Goal: Task Accomplishment & Management: Use online tool/utility

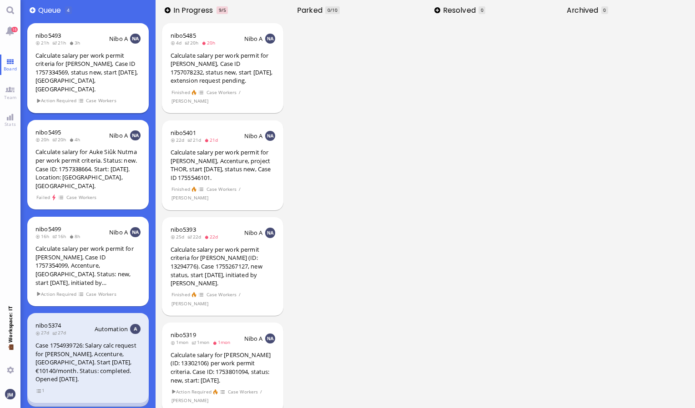
click at [110, 63] on div "Calculate salary per work permit criteria for [PERSON_NAME], Case ID 1757334569…" at bounding box center [87, 72] width 105 height 42
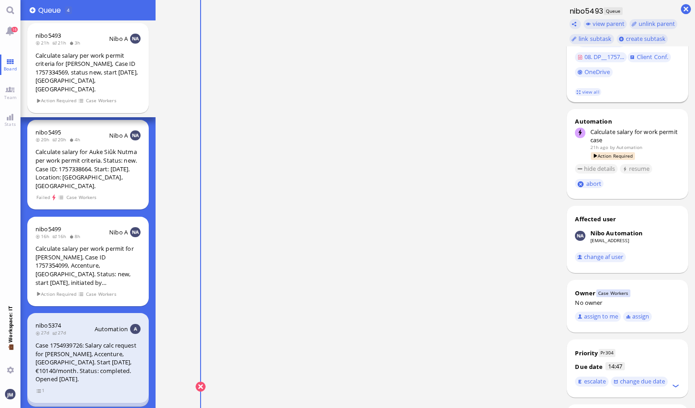
scroll to position [279, 0]
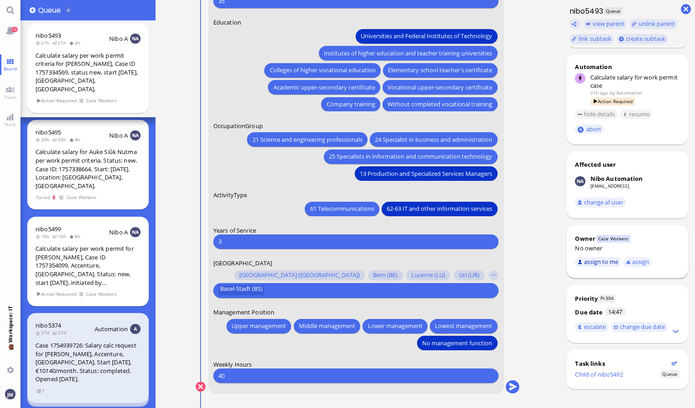
click at [601, 260] on button "assign to me" at bounding box center [598, 262] width 46 height 10
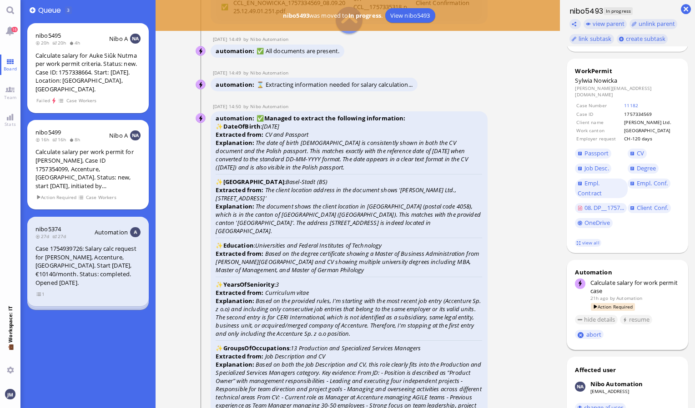
scroll to position [31, 0]
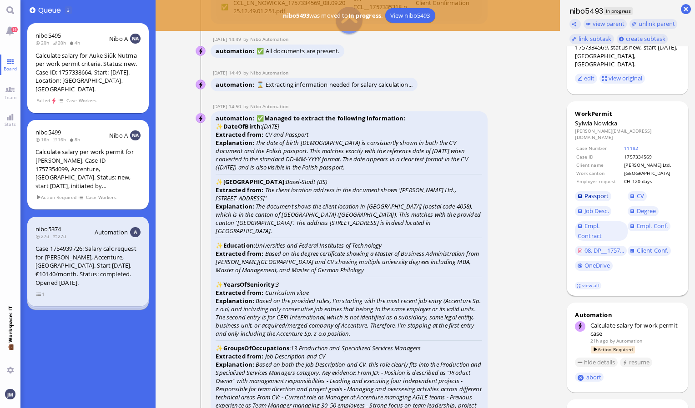
click at [595, 192] on span "Passport" at bounding box center [596, 196] width 25 height 8
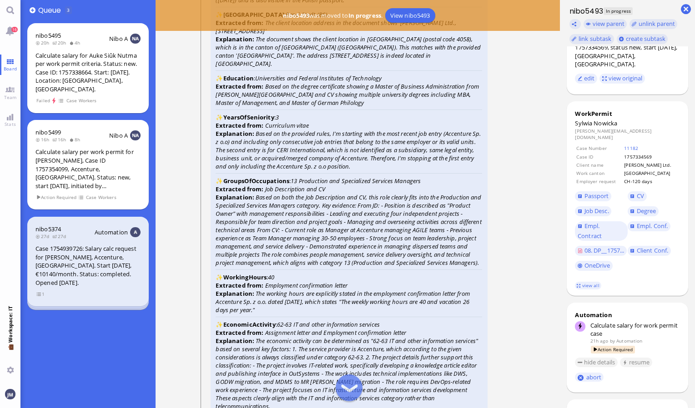
scroll to position [-1248, 0]
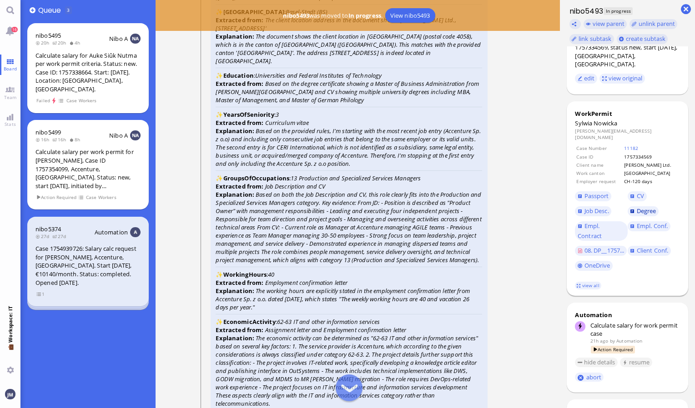
click at [650, 207] on span "Degree" at bounding box center [647, 211] width 20 height 8
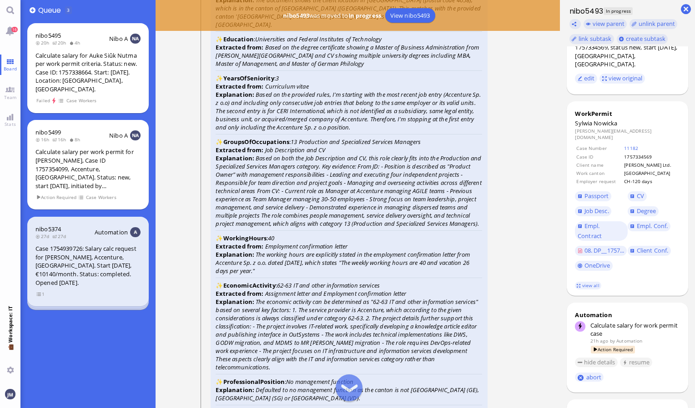
scroll to position [-1209, 0]
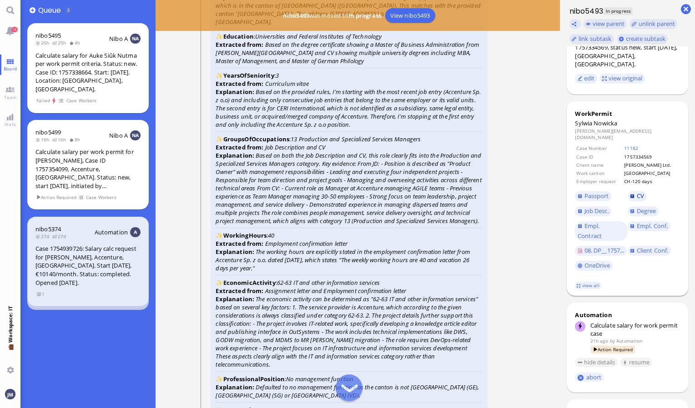
click at [643, 192] on span "CV" at bounding box center [640, 196] width 7 height 8
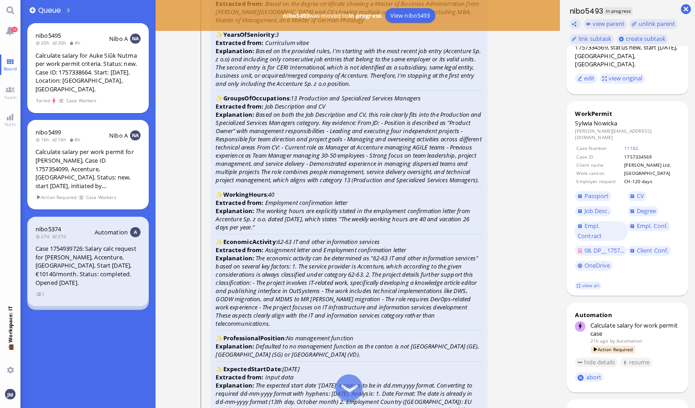
scroll to position [-1167, 0]
click at [650, 222] on span "Empl. Conf." at bounding box center [652, 226] width 31 height 8
click at [590, 207] on span "Job Desc." at bounding box center [596, 211] width 25 height 8
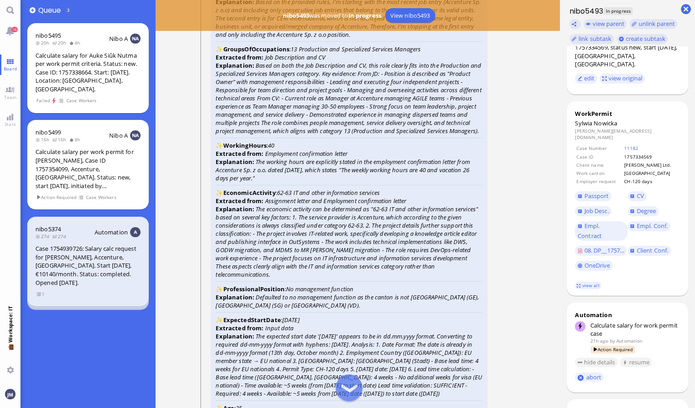
scroll to position [-1116, 0]
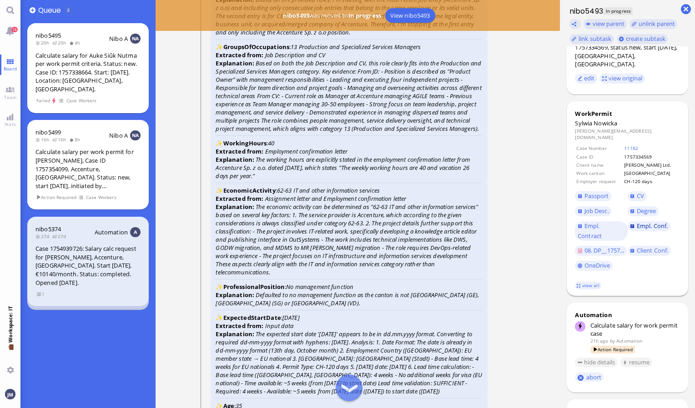
click at [649, 222] on span "Empl. Conf." at bounding box center [652, 226] width 31 height 8
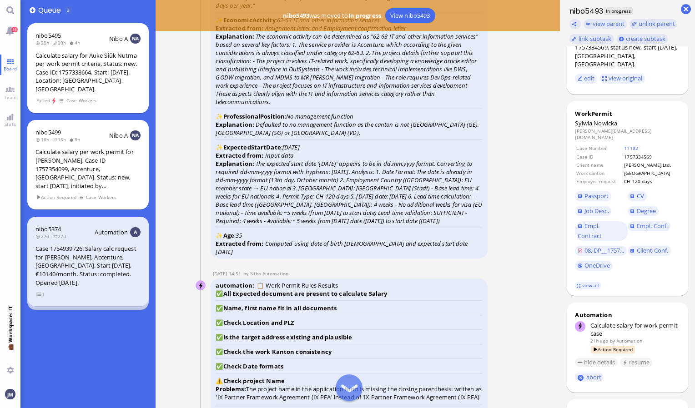
scroll to position [-945, 0]
click at [587, 282] on link "view all" at bounding box center [588, 286] width 26 height 8
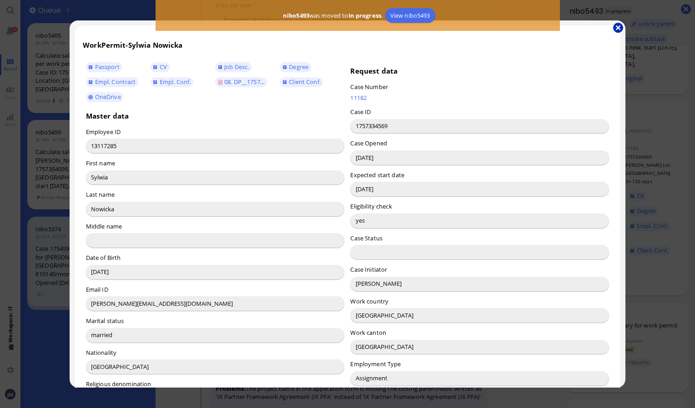
click at [619, 25] on button "button" at bounding box center [618, 28] width 10 height 10
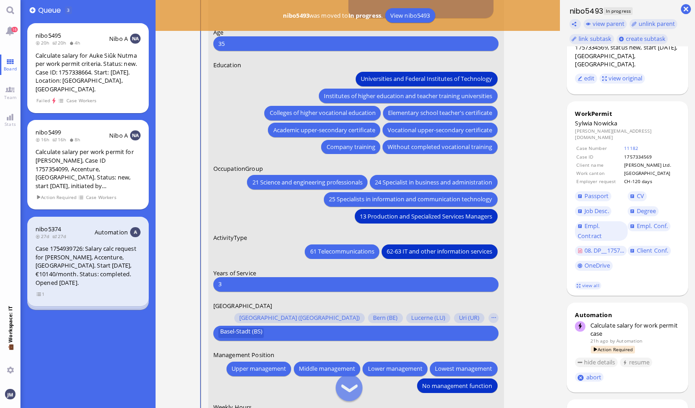
scroll to position [0, 0]
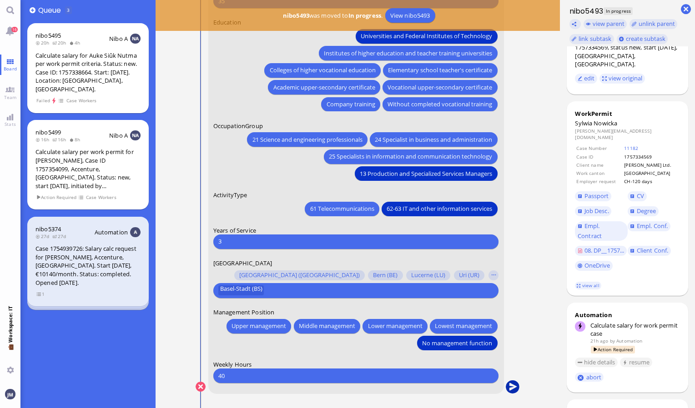
click at [512, 384] on button "submit" at bounding box center [513, 388] width 14 height 14
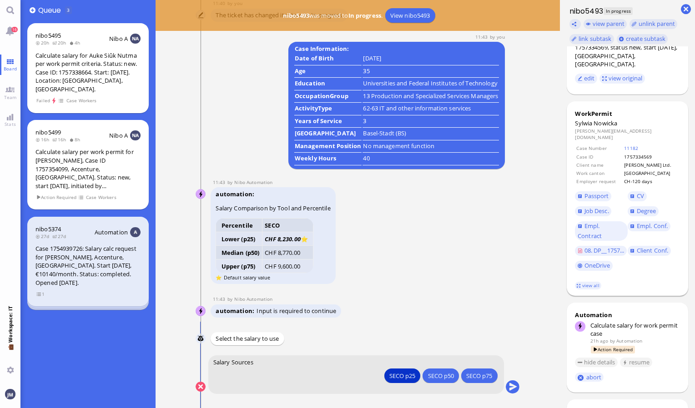
click at [603, 119] on span "Nowicka" at bounding box center [606, 123] width 24 height 8
copy span "Nowicka"
click at [510, 387] on button "submit" at bounding box center [513, 388] width 14 height 14
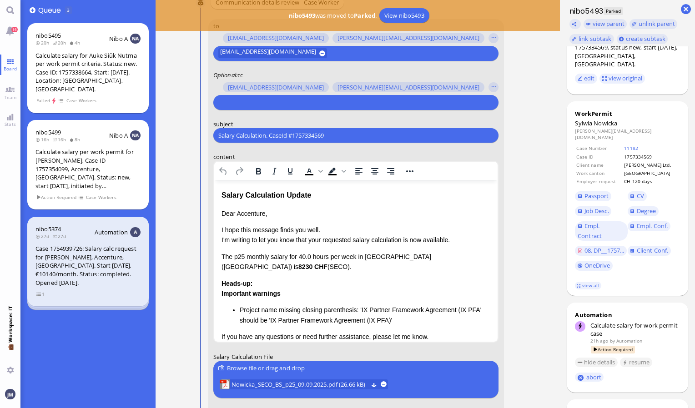
scroll to position [-107, 0]
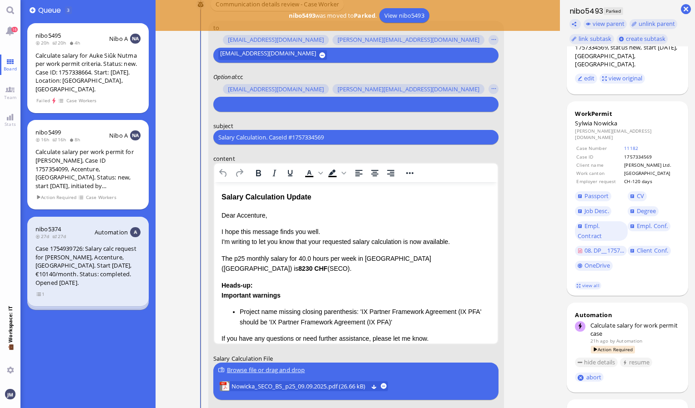
click at [297, 100] on input "text" at bounding box center [354, 105] width 273 height 10
paste input "PazPerTout new case: [PERSON_NAME] (1757334569 / 13117285), Employer Request: C…"
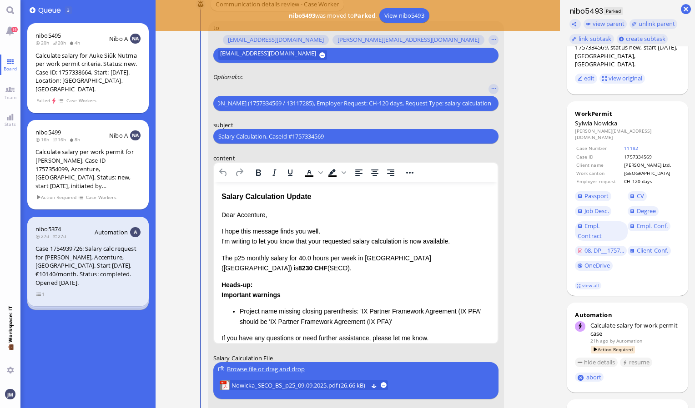
type input "PazPerTout new case: [PERSON_NAME] (1757334569 / 13117285), Employer Request: C…"
click at [330, 136] on input "Salary Calculation. CaseId #1757334569" at bounding box center [355, 137] width 275 height 10
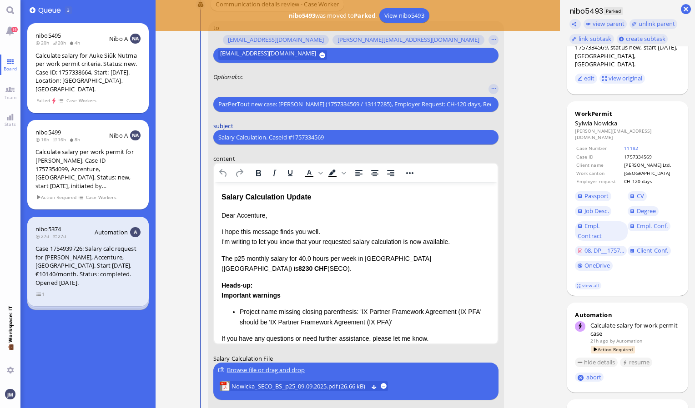
drag, startPoint x: 330, startPoint y: 136, endPoint x: 221, endPoint y: 128, distance: 109.9
click at [221, 128] on form "to [PERSON_NAME][EMAIL_ADDRESS][DOMAIN_NAME] [DOMAIN_NAME][EMAIL_ADDRESS][DOMAI…" at bounding box center [356, 261] width 296 height 481
click at [330, 135] on input "Salary Calculation. CaseId #1757334569" at bounding box center [355, 138] width 275 height 10
drag, startPoint x: 330, startPoint y: 135, endPoint x: 187, endPoint y: 137, distance: 143.3
click at [187, 137] on nitautoscroll "[DATE] 14:47 by Automation Automation Calculate eligible salary for work permit…" at bounding box center [358, 204] width 360 height 408
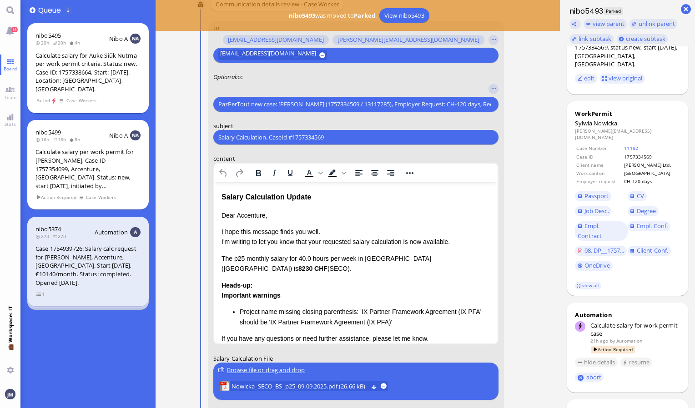
paste input "PazPerTout new case: [PERSON_NAME] (1757334569 / 13117285), Employer Request: C…"
type input "PazPerTout new case: [PERSON_NAME] (1757334569 / 13117285), Employer Request: C…"
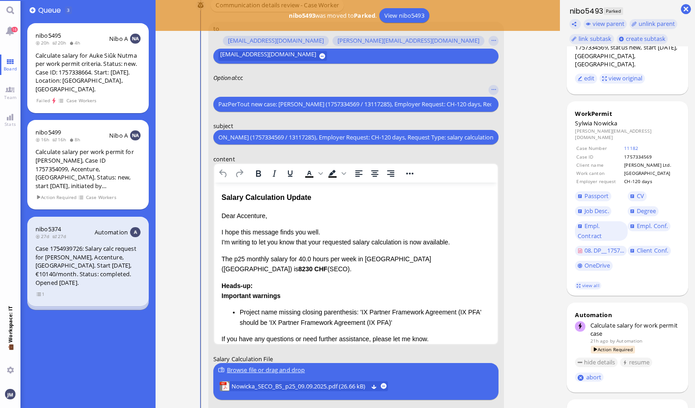
scroll to position [-106, 0]
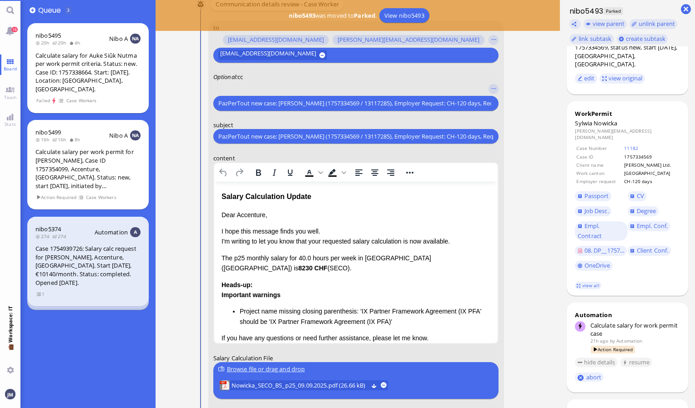
click at [217, 101] on div "PazPerTout new case: [PERSON_NAME] (1757334569 / 13117285), Employer Request: C…" at bounding box center [354, 103] width 275 height 13
click at [224, 101] on input "PazPerTout new case: [PERSON_NAME] (1757334569 / 13117285), Employer Request: C…" at bounding box center [354, 104] width 273 height 10
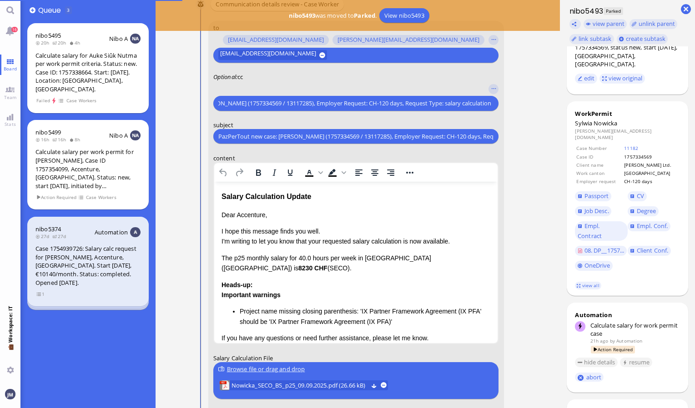
click at [224, 101] on input "PazPerTout new case: [PERSON_NAME] (1757334569 / 13117285), Employer Request: C…" at bounding box center [354, 104] width 273 height 10
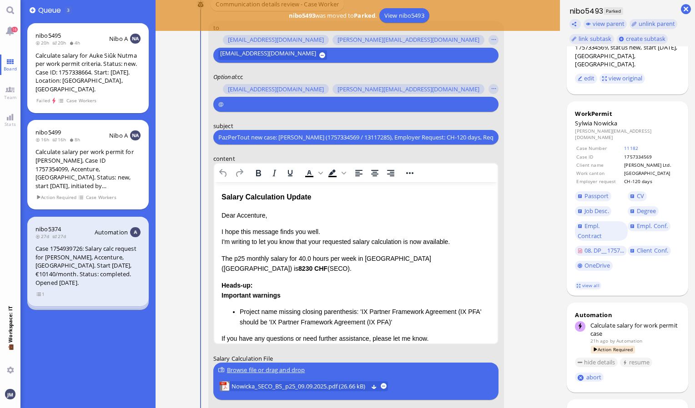
scroll to position [-106, 0]
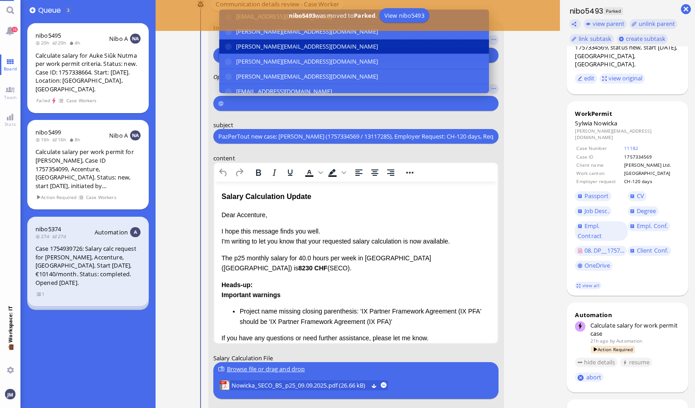
type input "@"
click at [256, 47] on span "[PERSON_NAME][EMAIL_ADDRESS][DOMAIN_NAME]" at bounding box center [307, 47] width 142 height 10
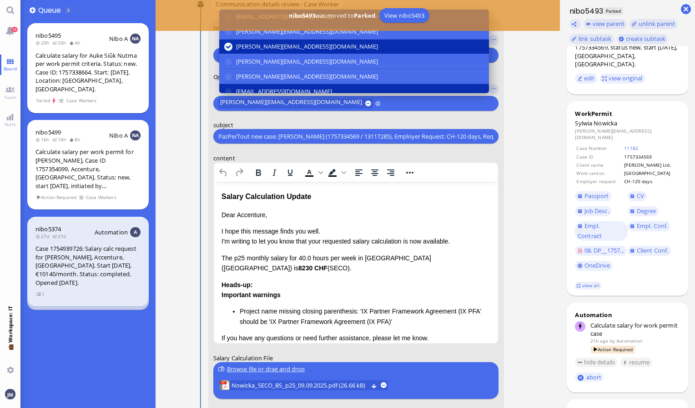
type input "@"
click at [254, 85] on button "[EMAIL_ADDRESS][DOMAIN_NAME]" at bounding box center [354, 91] width 270 height 15
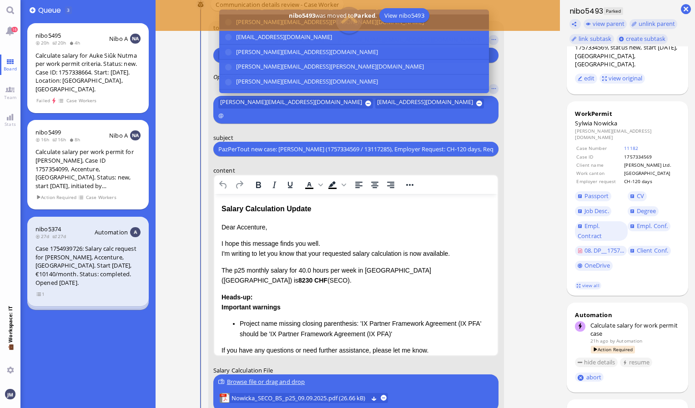
scroll to position [100, 0]
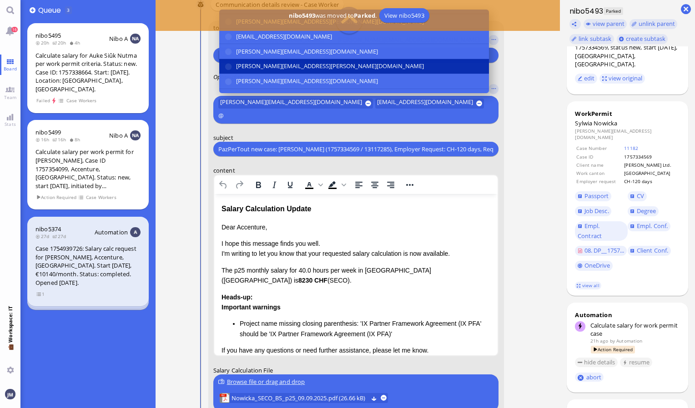
type input "@"
click at [257, 62] on span "[PERSON_NAME][EMAIL_ADDRESS][PERSON_NAME][DOMAIN_NAME]" at bounding box center [330, 67] width 188 height 10
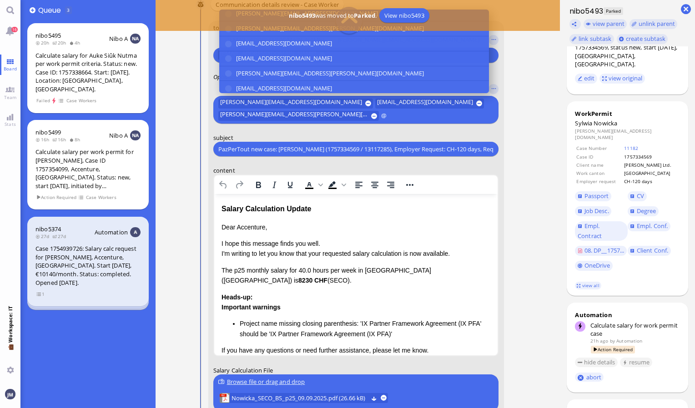
scroll to position [168, 0]
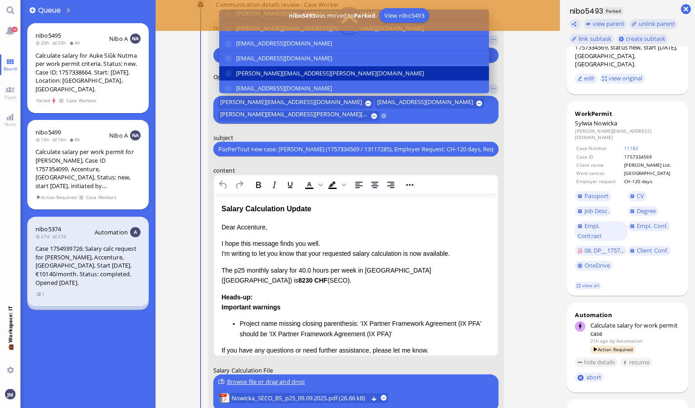
type input "@"
click at [257, 69] on span "[PERSON_NAME][EMAIL_ADDRESS][PERSON_NAME][DOMAIN_NAME]" at bounding box center [330, 74] width 188 height 10
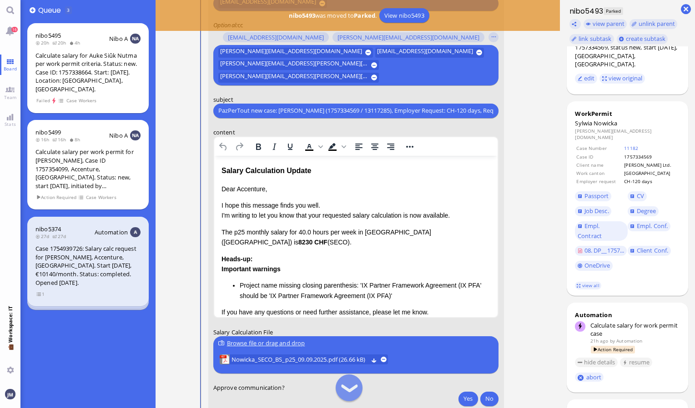
scroll to position [-78, 0]
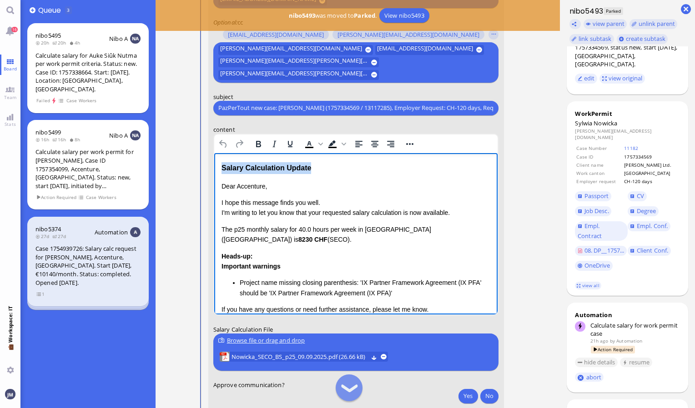
drag, startPoint x: 314, startPoint y: 165, endPoint x: 195, endPoint y: 157, distance: 119.4
click at [214, 157] on html "Salary Calculation Update Dear Accenture, I hope this message finds you well. I…" at bounding box center [356, 266] width 284 height 227
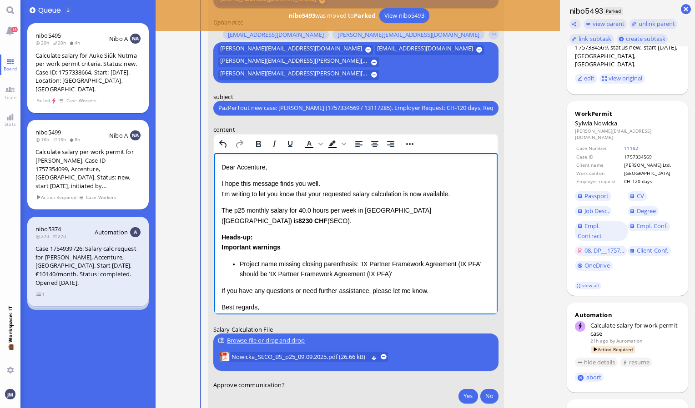
drag, startPoint x: 221, startPoint y: 210, endPoint x: 286, endPoint y: 239, distance: 71.1
click at [286, 239] on html "Dear Accenture, I hope this message finds you well. I'm writing to let you know…" at bounding box center [356, 257] width 284 height 208
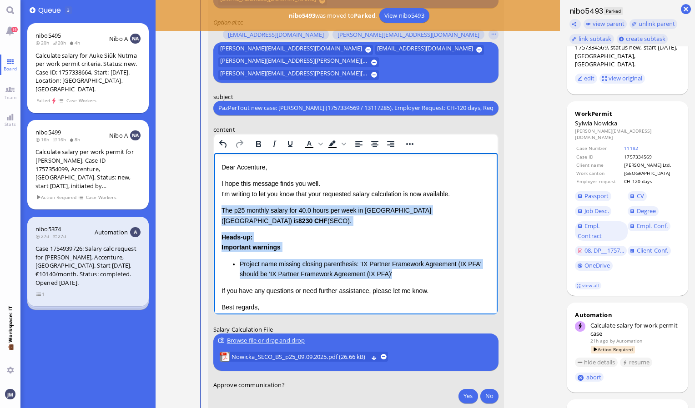
drag, startPoint x: 393, startPoint y: 273, endPoint x: 214, endPoint y: 206, distance: 191.2
click at [214, 206] on html "Dear Accenture, I hope this message finds you well. I'm writing to let you know…" at bounding box center [356, 257] width 284 height 208
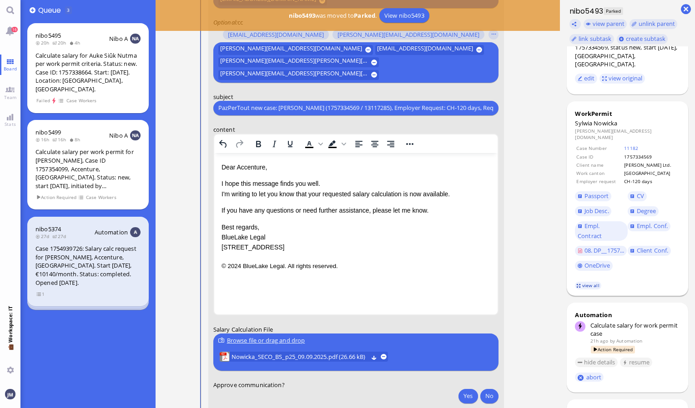
click at [590, 282] on link "view all" at bounding box center [588, 286] width 26 height 8
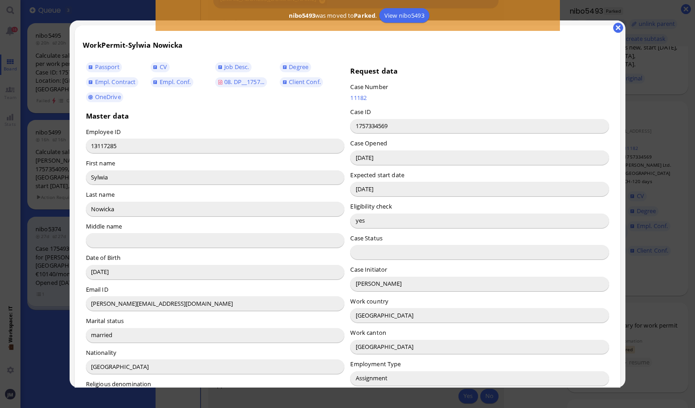
click at [378, 284] on input "[PERSON_NAME]" at bounding box center [479, 284] width 259 height 15
click at [368, 279] on input "[PERSON_NAME]" at bounding box center [479, 284] width 259 height 15
click at [614, 26] on button "button" at bounding box center [618, 28] width 10 height 10
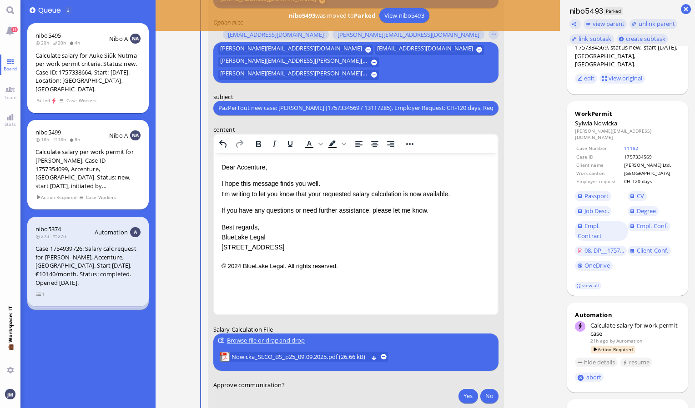
click at [253, 169] on p "Dear Accenture," at bounding box center [355, 167] width 269 height 10
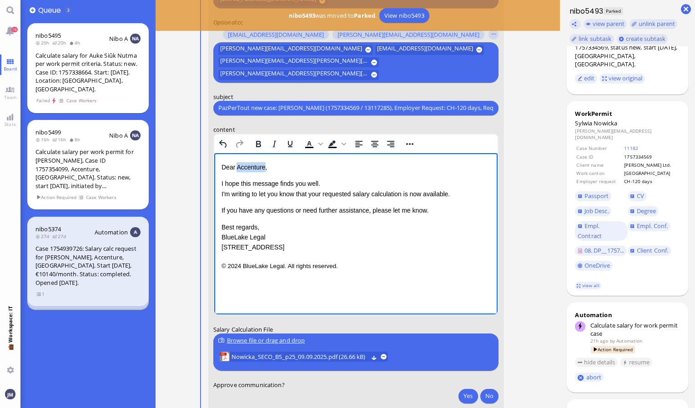
click at [253, 169] on p "Dear Accenture," at bounding box center [355, 167] width 269 height 10
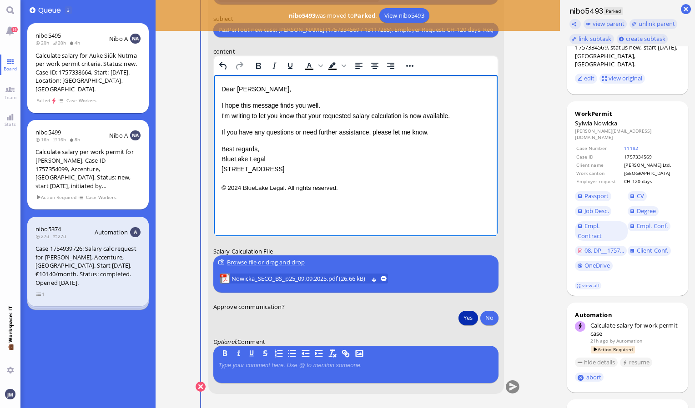
click at [468, 314] on button "Yes" at bounding box center [467, 318] width 19 height 15
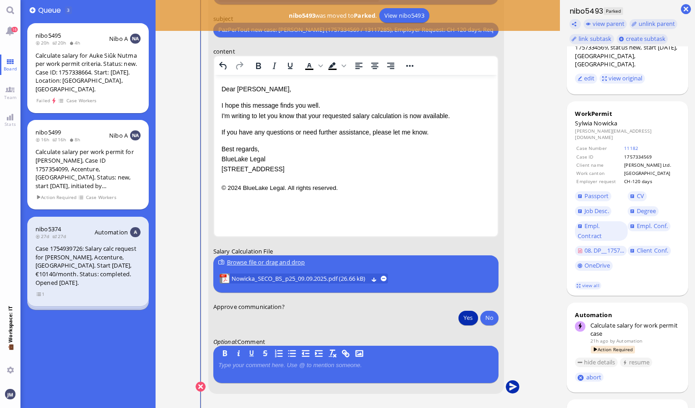
click at [513, 385] on button "submit" at bounding box center [513, 388] width 14 height 14
click at [11, 30] on link "16" at bounding box center [10, 30] width 20 height 20
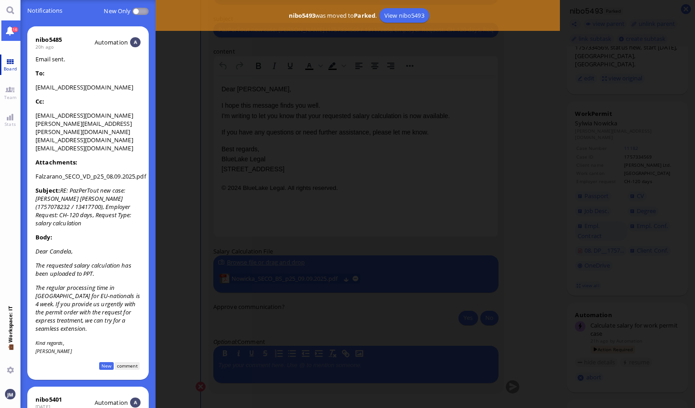
click at [12, 65] on span "Board" at bounding box center [10, 68] width 18 height 6
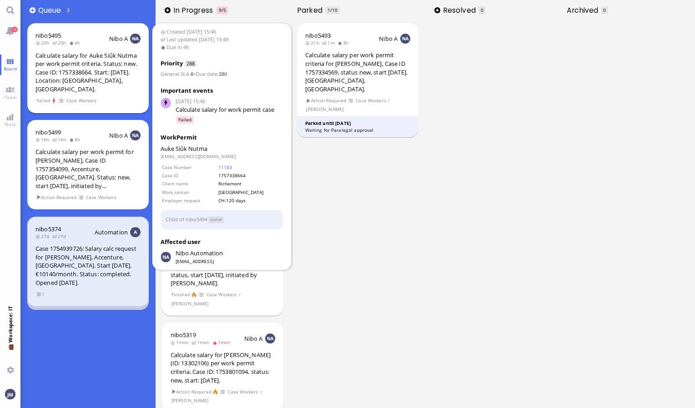
click at [111, 74] on div "Calculate salary for Auke Siûk Nutma per work permit criteria. Status: new. Cas…" at bounding box center [87, 72] width 105 height 42
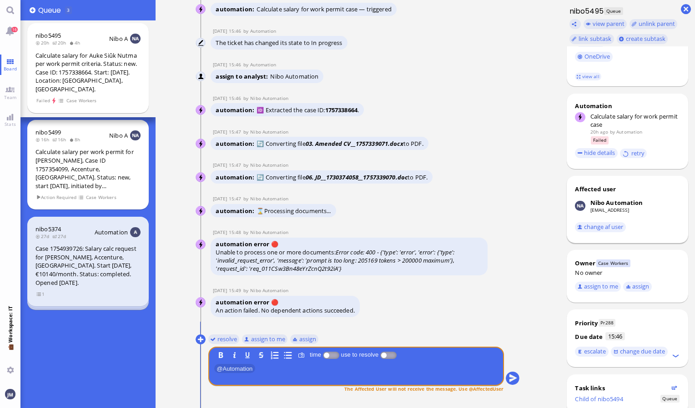
scroll to position [203, 0]
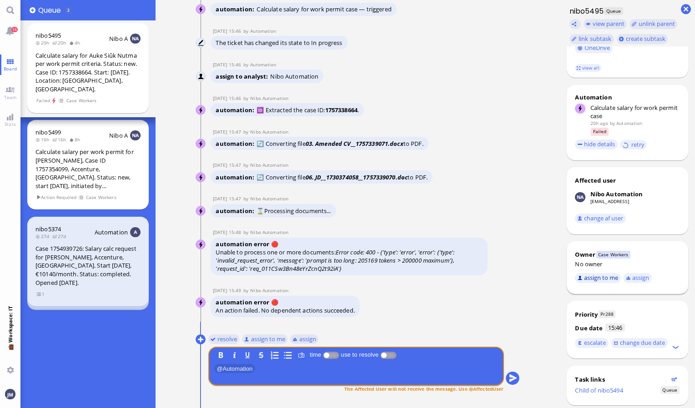
click at [594, 278] on button "assign to me" at bounding box center [598, 278] width 46 height 10
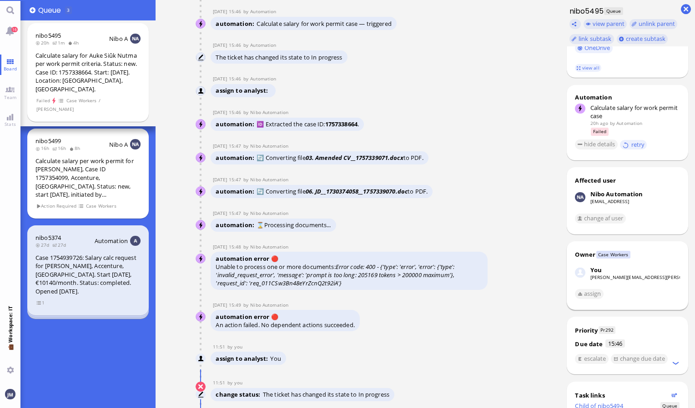
scroll to position [46, 0]
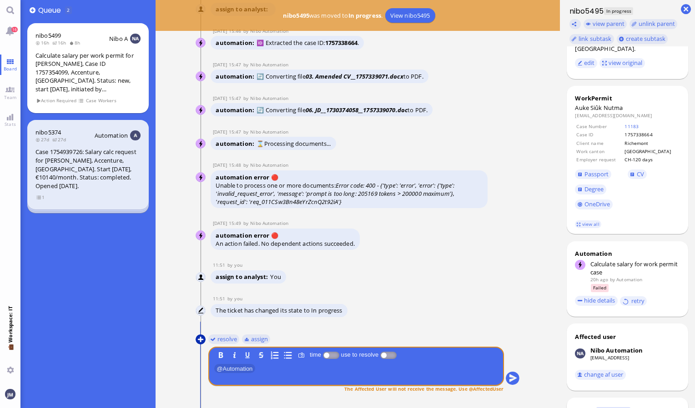
click at [201, 338] on button at bounding box center [201, 340] width 10 height 10
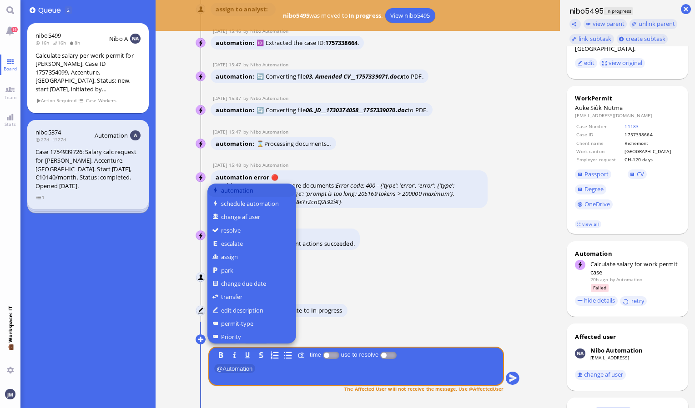
click at [270, 189] on button "automation" at bounding box center [251, 190] width 89 height 13
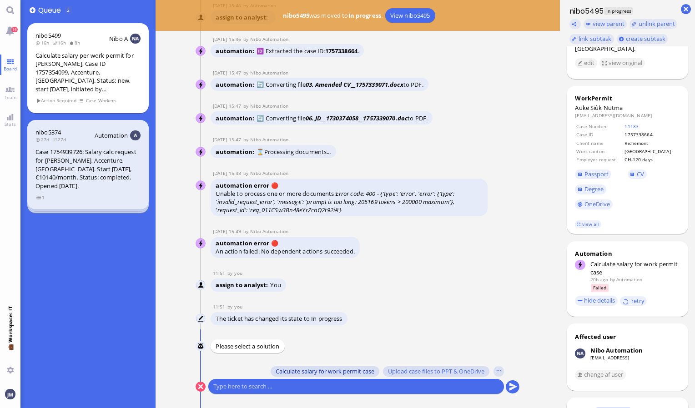
click at [320, 369] on span "Calculate salary for work permit case" at bounding box center [325, 371] width 99 height 7
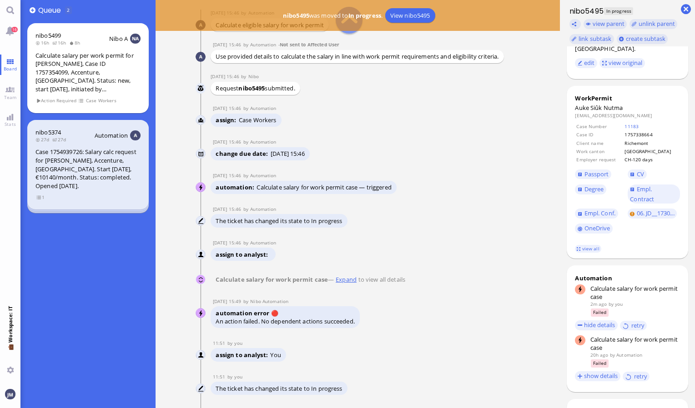
scroll to position [-287, 0]
click at [611, 108] on span "Nutma" at bounding box center [614, 108] width 20 height 8
copy span "Nutma"
click at [649, 110] on dt "Auke Siûk Nutma" at bounding box center [627, 108] width 105 height 8
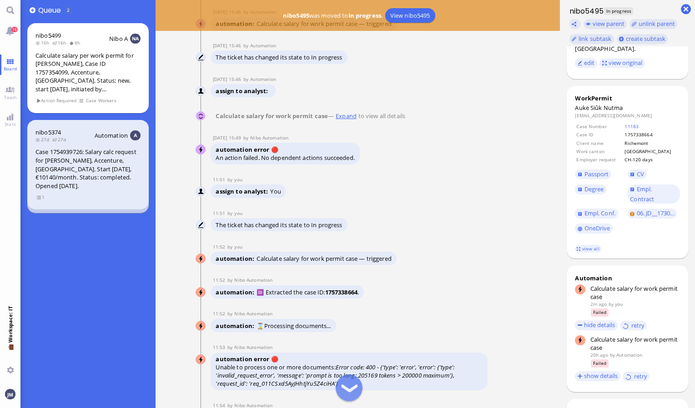
scroll to position [0, 0]
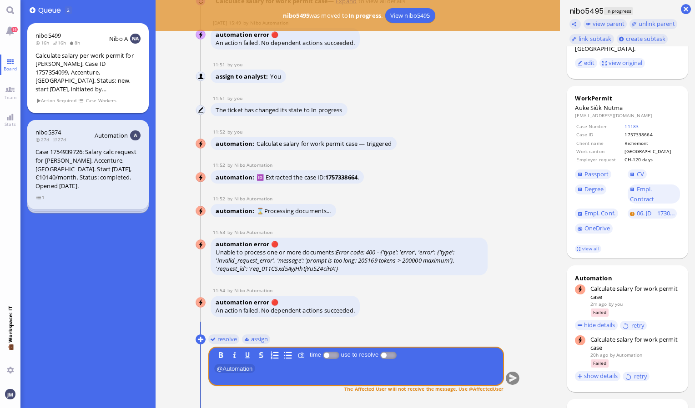
click at [111, 73] on div "Calculate salary per work permit for [PERSON_NAME], Case ID 1757354099, Accentu…" at bounding box center [87, 72] width 105 height 42
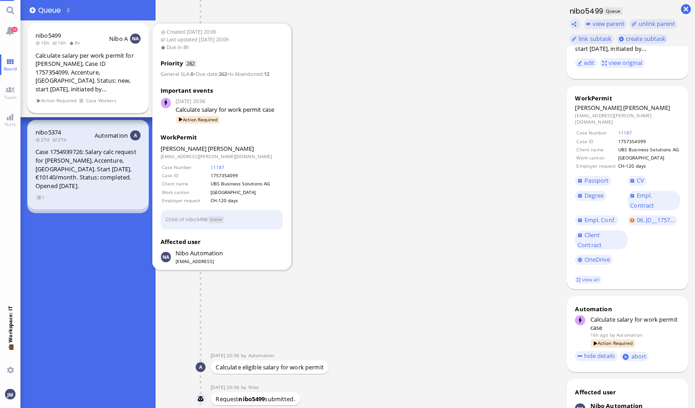
click at [111, 73] on div "Calculate salary per work permit for [PERSON_NAME], Case ID 1757354099, Accentu…" at bounding box center [87, 72] width 105 height 42
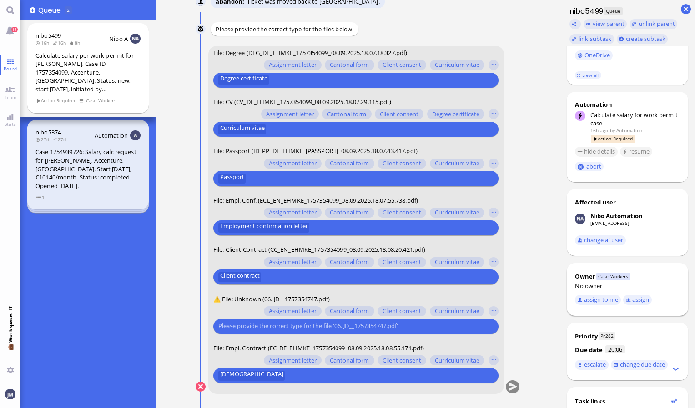
scroll to position [255, 0]
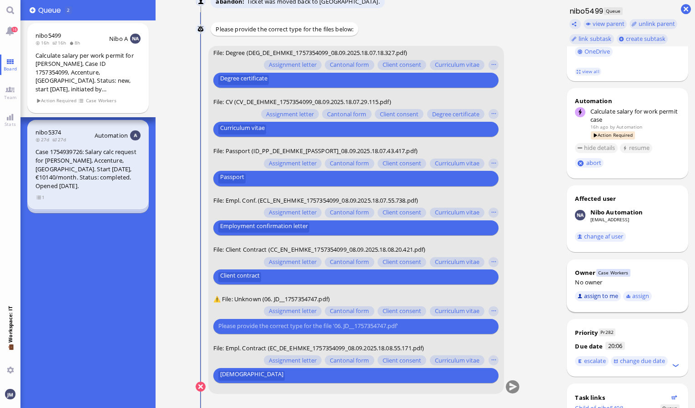
click at [602, 292] on button "assign to me" at bounding box center [598, 297] width 46 height 10
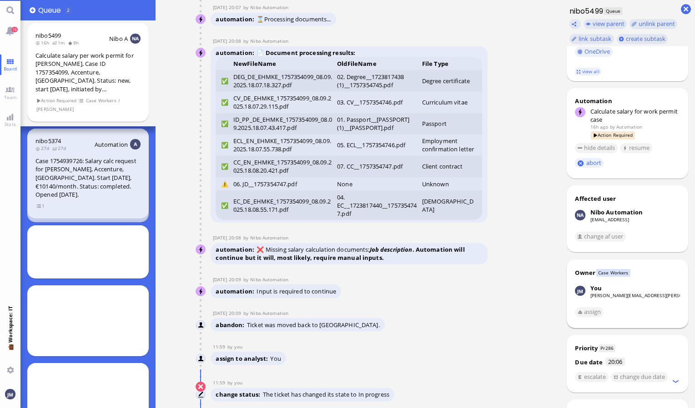
scroll to position [49, 0]
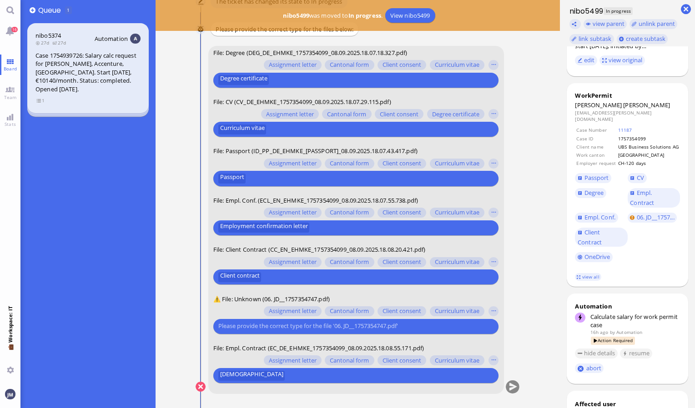
click at [411, 325] on input "text" at bounding box center [354, 327] width 273 height 10
click at [383, 322] on input "text" at bounding box center [354, 327] width 273 height 10
click at [493, 310] on button "button" at bounding box center [493, 312] width 10 height 10
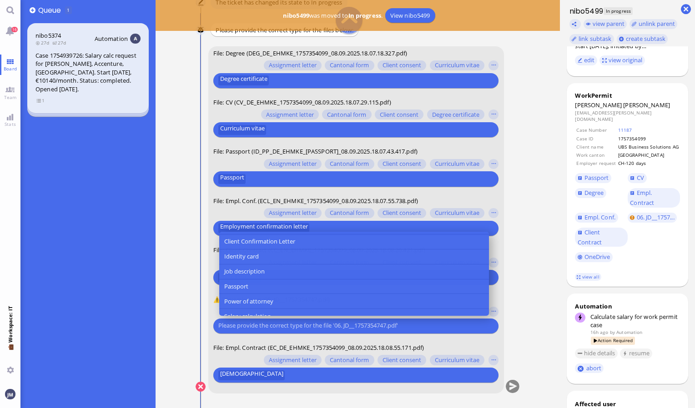
scroll to position [116, 0]
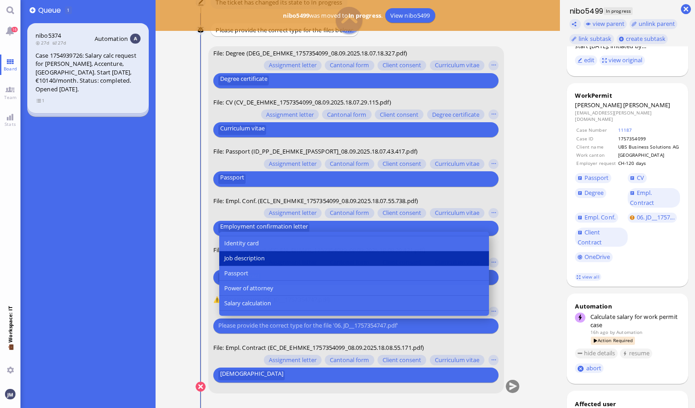
click at [272, 255] on button "Job description" at bounding box center [354, 259] width 270 height 15
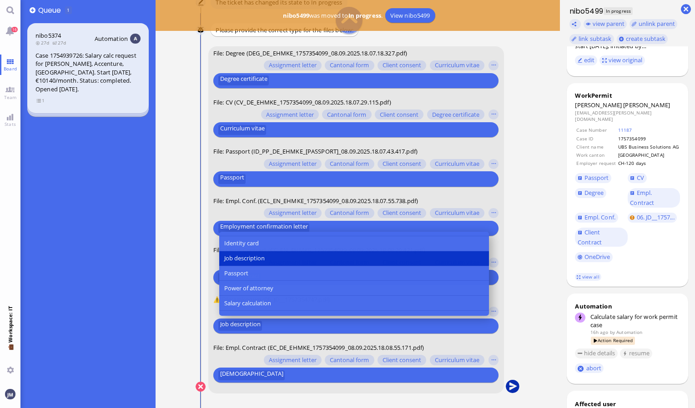
click at [509, 387] on button "submit" at bounding box center [513, 388] width 14 height 14
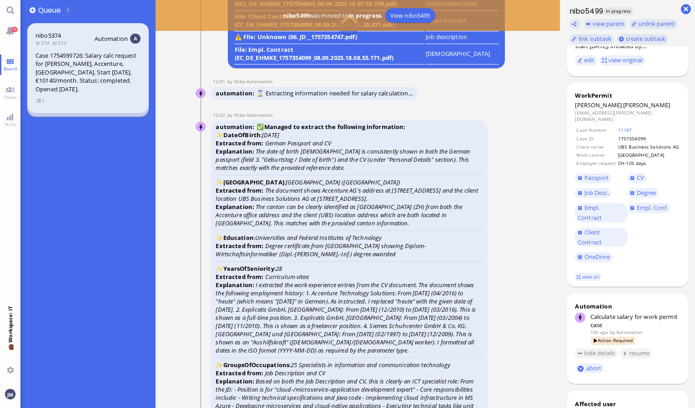
scroll to position [-1645, 0]
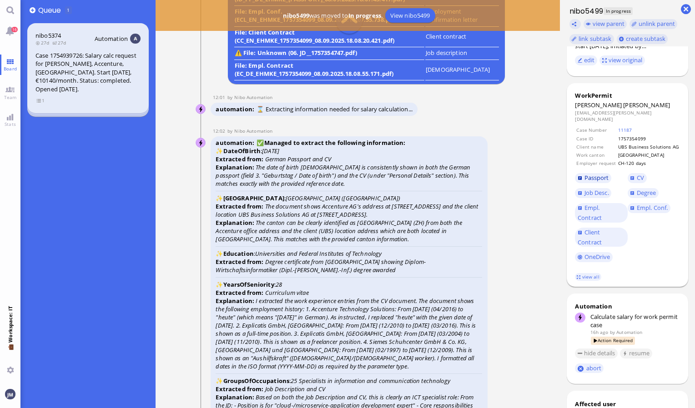
click at [600, 174] on span "Passport" at bounding box center [596, 178] width 25 height 8
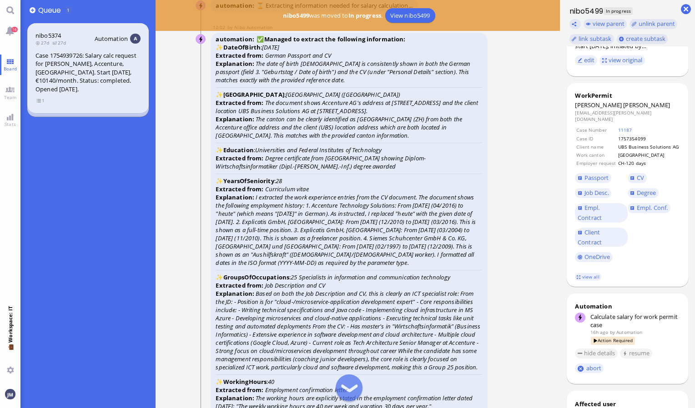
scroll to position [-1517, 0]
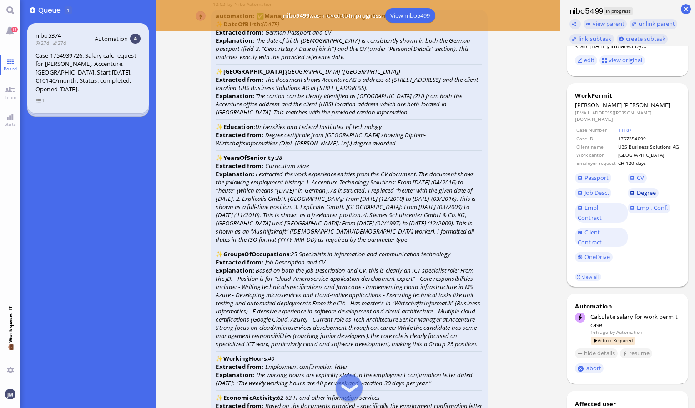
click at [645, 189] on span "Degree" at bounding box center [647, 193] width 20 height 8
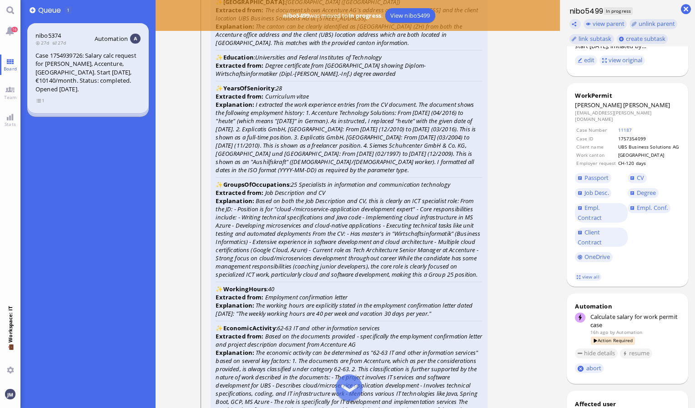
scroll to position [-1445, 0]
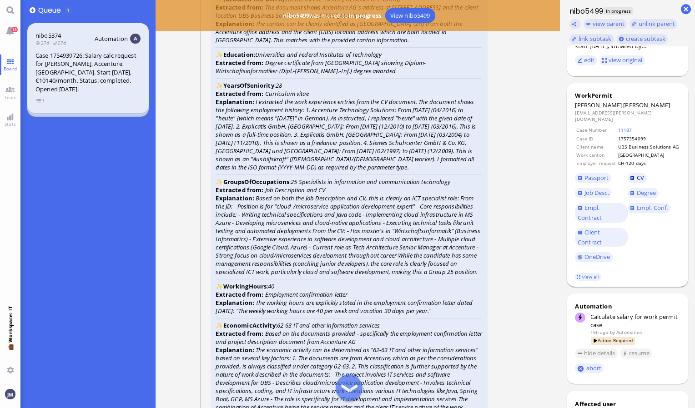
click at [638, 174] on span "CV" at bounding box center [640, 178] width 7 height 8
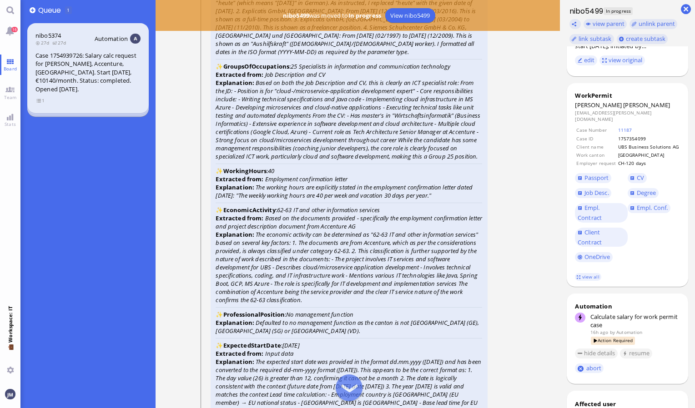
scroll to position [-1328, 0]
click at [640, 204] on span "Empl. Conf." at bounding box center [652, 208] width 31 height 8
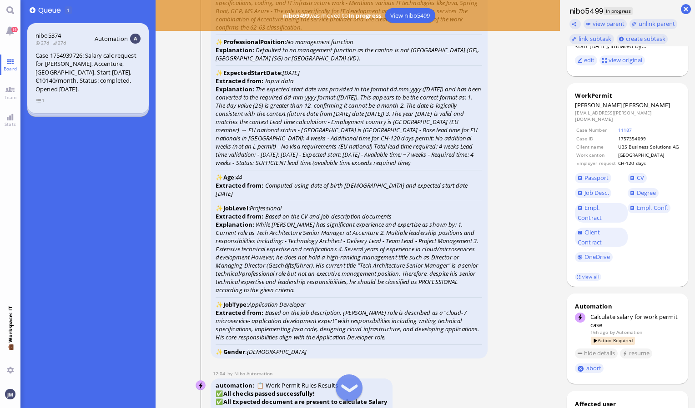
scroll to position [-1054, 0]
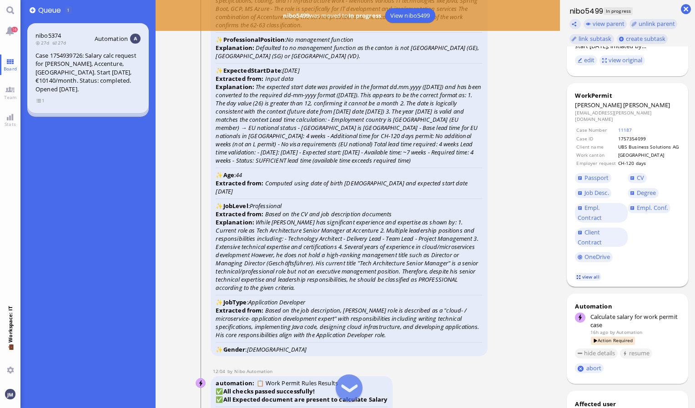
click at [584, 273] on link "view all" at bounding box center [588, 277] width 26 height 8
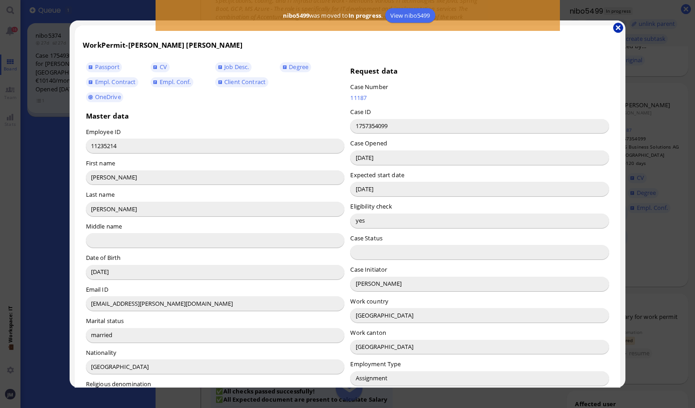
click at [620, 25] on button "button" at bounding box center [618, 28] width 10 height 10
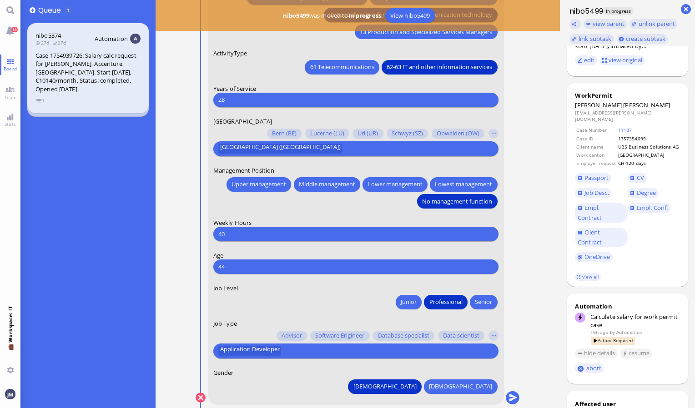
scroll to position [0, 0]
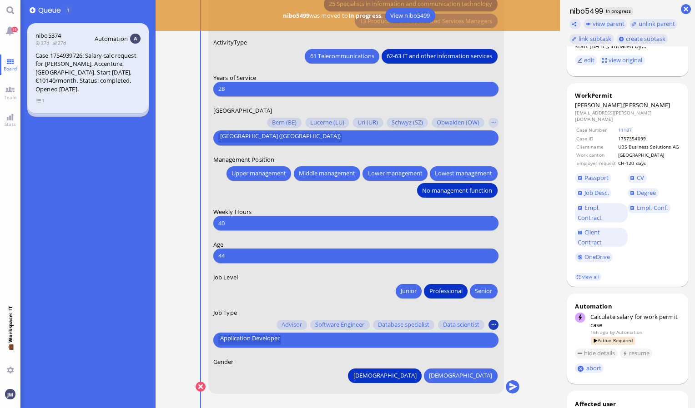
click at [496, 327] on button "button" at bounding box center [493, 325] width 10 height 10
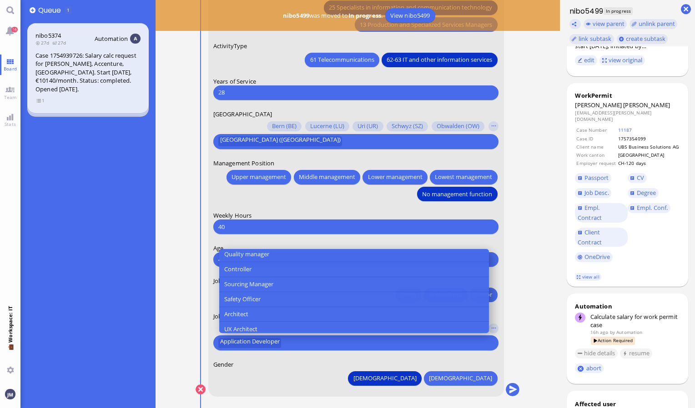
scroll to position [215, 0]
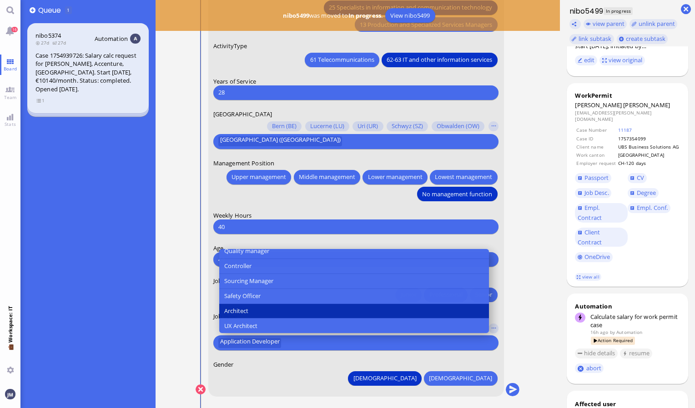
click at [282, 313] on button "Architect" at bounding box center [354, 311] width 270 height 15
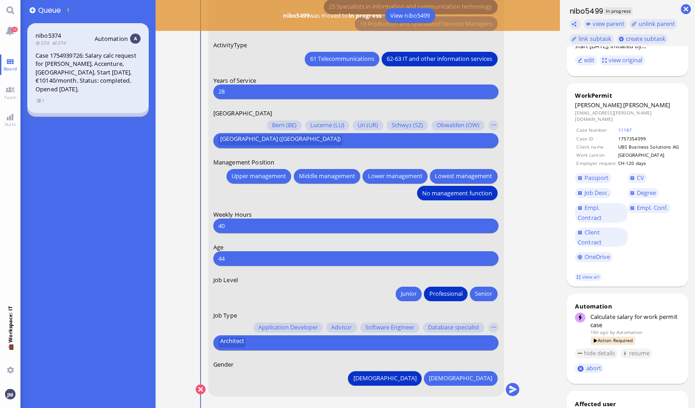
click at [162, 267] on ticket "[DATE] 20:06 by Automation Automation Calculate eligible salary for work permit…" at bounding box center [358, 204] width 405 height 408
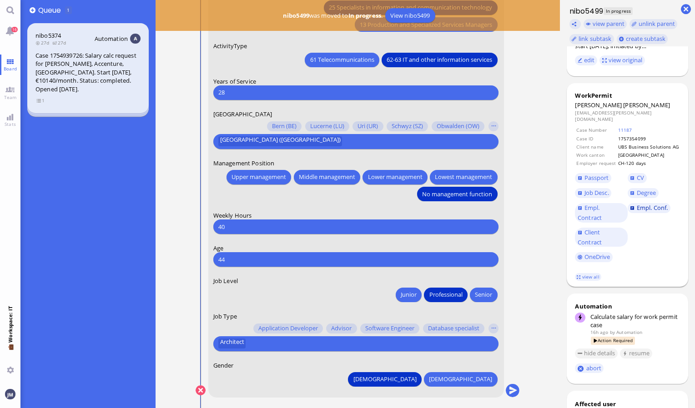
click at [644, 204] on span "Empl. Conf." at bounding box center [652, 208] width 31 height 8
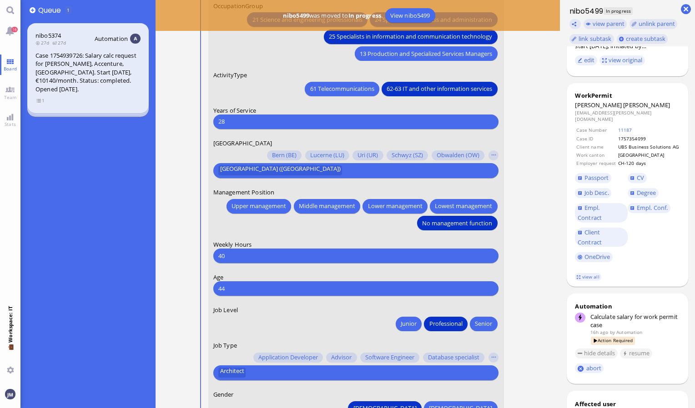
scroll to position [0, 0]
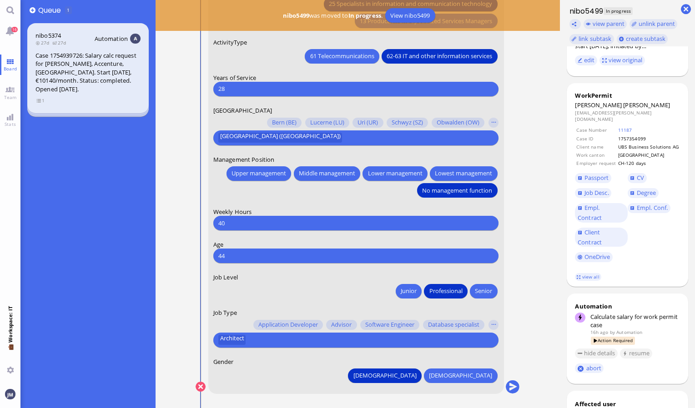
click at [536, 236] on nitautoscroll "[DATE] 20:06 by Automation Automation Calculate eligible salary for work permit…" at bounding box center [358, 204] width 360 height 408
click at [429, 337] on input "text" at bounding box center [369, 341] width 243 height 10
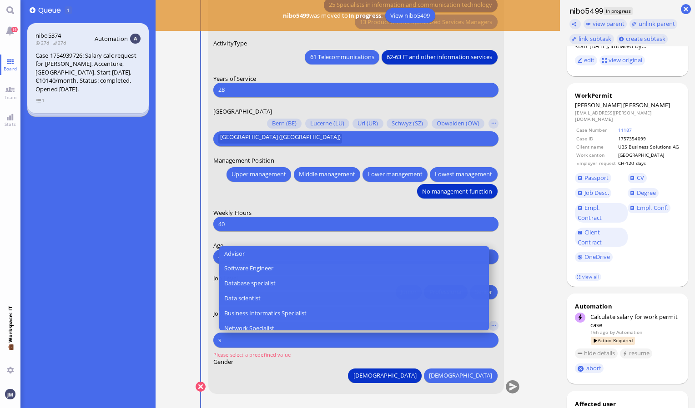
type input "s"
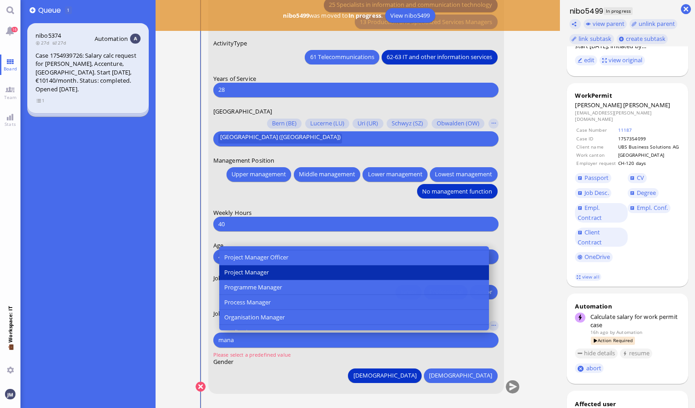
scroll to position [47, 0]
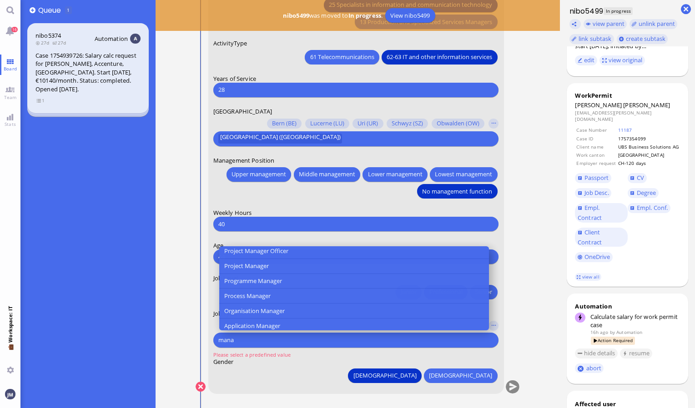
type input "mana"
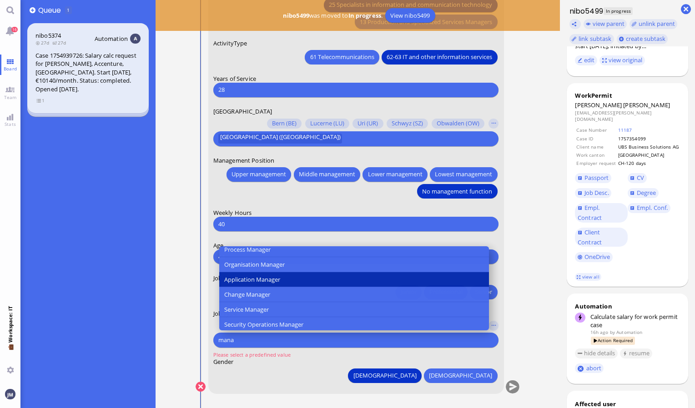
click at [403, 277] on button "Application Manager" at bounding box center [354, 279] width 270 height 15
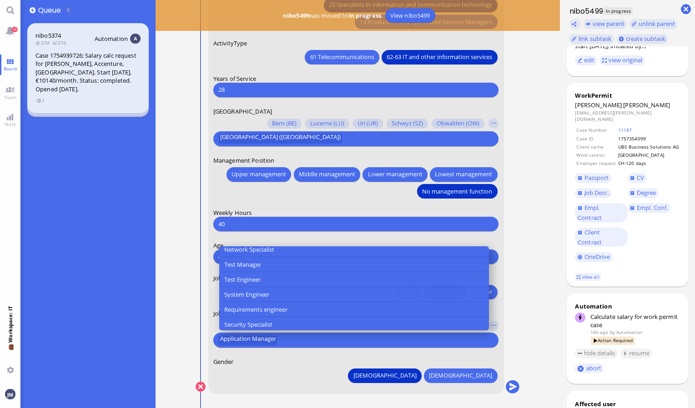
scroll to position [0, 0]
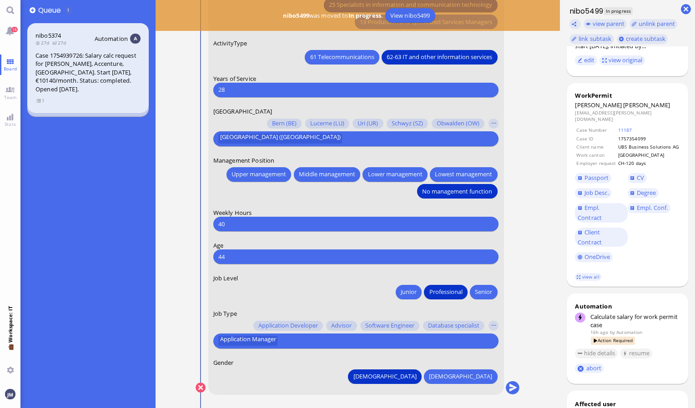
drag, startPoint x: 302, startPoint y: 380, endPoint x: 253, endPoint y: 302, distance: 92.2
click at [253, 302] on form "Date of Birth [DEMOGRAPHIC_DATA] [DEMOGRAPHIC_DATA] Mo [DEMOGRAPHIC_DATA] Tu [D…" at bounding box center [356, 42] width 296 height 705
click at [634, 101] on span "[PERSON_NAME]" at bounding box center [646, 105] width 47 height 8
copy span "[PERSON_NAME]"
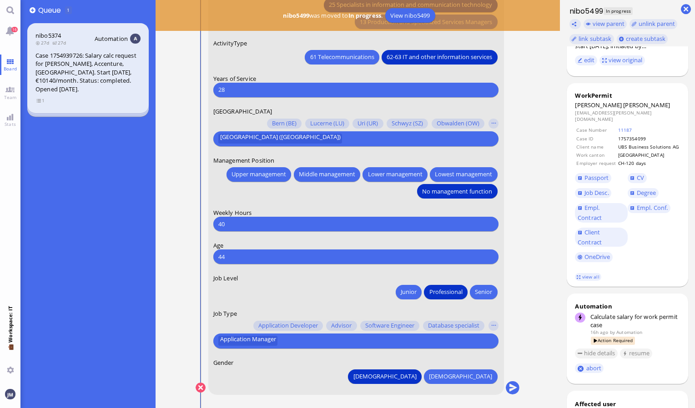
drag, startPoint x: 513, startPoint y: 389, endPoint x: 397, endPoint y: 385, distance: 116.1
click at [397, 385] on form "Date of Birth [DEMOGRAPHIC_DATA] [DEMOGRAPHIC_DATA] Mo [DEMOGRAPHIC_DATA] Tu [D…" at bounding box center [356, 42] width 296 height 705
click at [512, 388] on button "submit" at bounding box center [513, 389] width 14 height 14
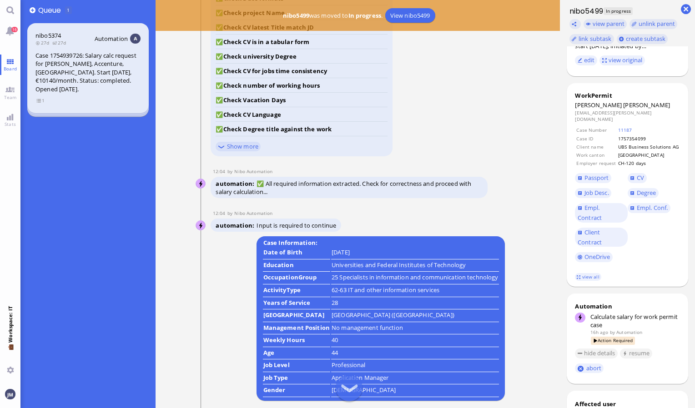
scroll to position [0, 0]
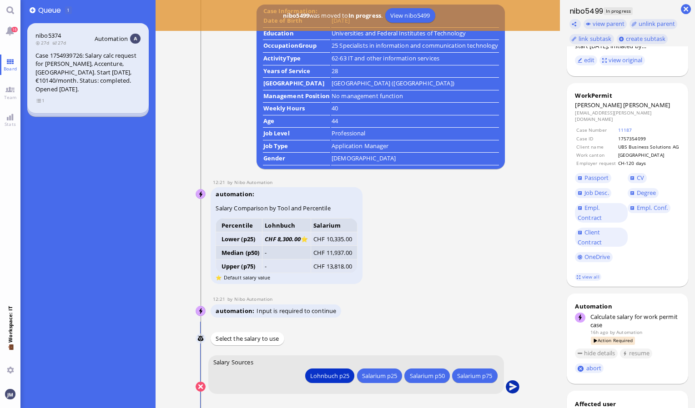
click at [514, 388] on button "submit" at bounding box center [513, 388] width 14 height 14
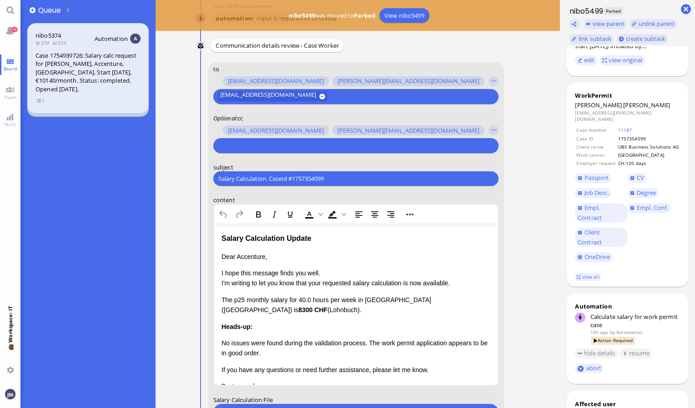
scroll to position [-149, 0]
click at [298, 147] on input "text" at bounding box center [354, 146] width 273 height 10
drag, startPoint x: 332, startPoint y: 177, endPoint x: 186, endPoint y: 169, distance: 145.3
click at [186, 169] on nitautoscroll "[DATE] 20:06 by Automation Automation Calculate eligible salary for work permit…" at bounding box center [358, 204] width 360 height 408
paste input "PazPerTout new case: [PERSON_NAME] (1757354099 / 11235214), Employer Request: C…"
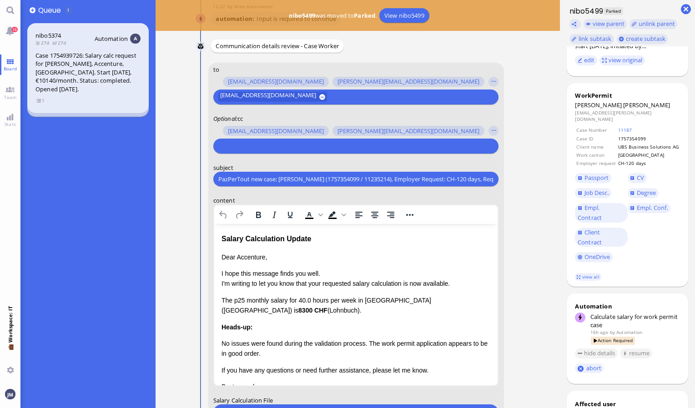
scroll to position [0, 108]
type input "PazPerTout new case: [PERSON_NAME] (1757354099 / 11235214), Employer Request: C…"
click at [242, 146] on input "text" at bounding box center [354, 146] width 273 height 10
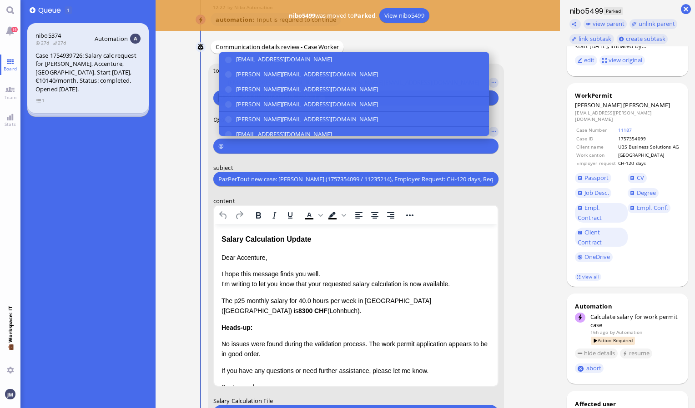
scroll to position [-148, 0]
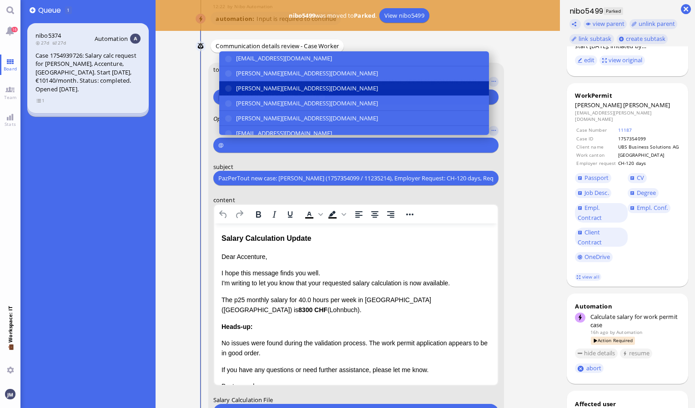
type input "@"
click at [263, 86] on span "[PERSON_NAME][EMAIL_ADDRESS][DOMAIN_NAME]" at bounding box center [307, 89] width 142 height 10
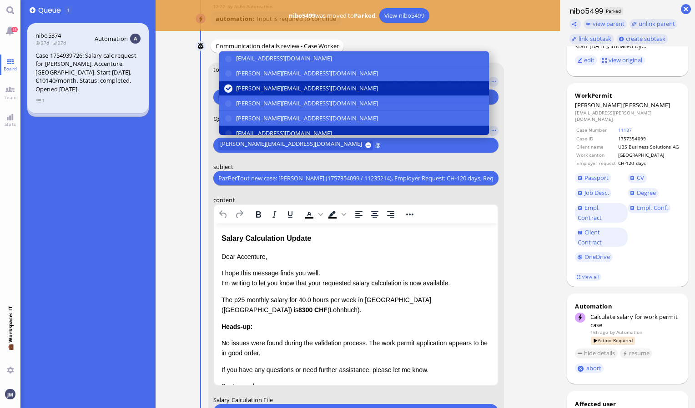
type input "@"
click at [263, 130] on span "[EMAIL_ADDRESS][DOMAIN_NAME]" at bounding box center [284, 134] width 96 height 10
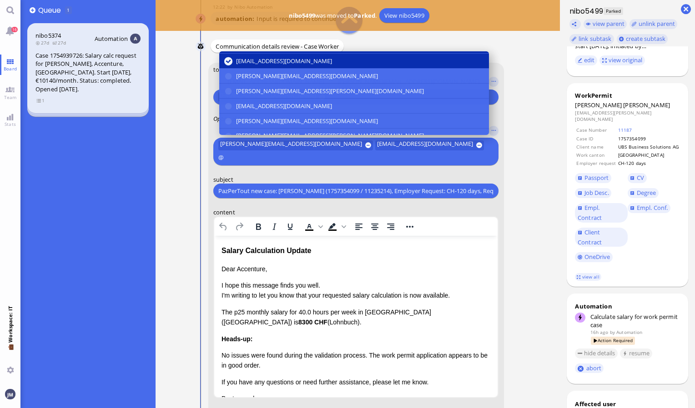
scroll to position [77, 0]
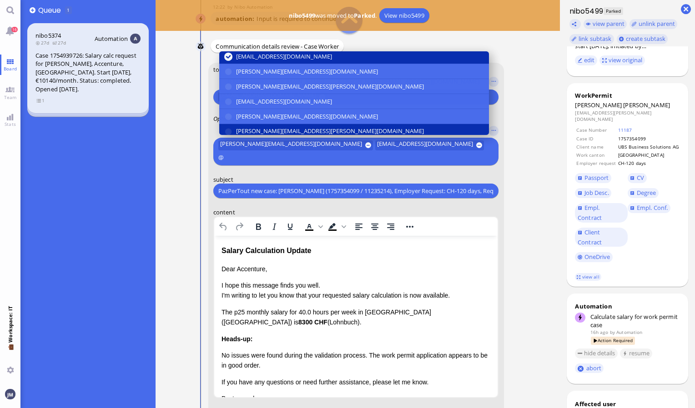
type input "@"
click at [261, 124] on button "[PERSON_NAME][EMAIL_ADDRESS][PERSON_NAME][DOMAIN_NAME]" at bounding box center [354, 131] width 270 height 15
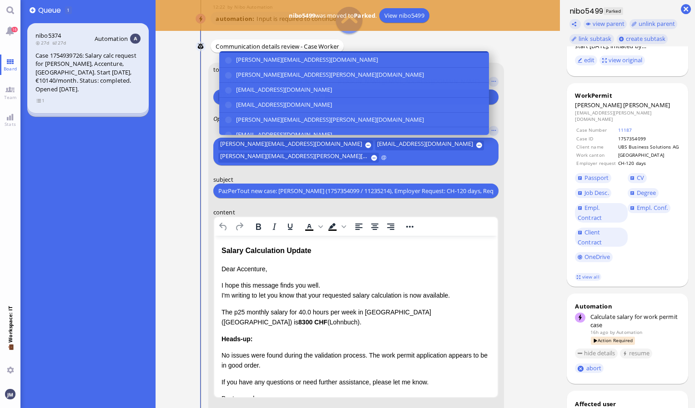
scroll to position [168, 0]
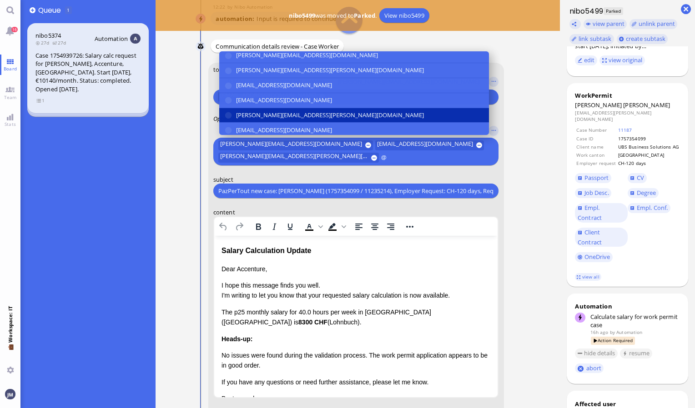
type input "@"
click at [256, 114] on span "[PERSON_NAME][EMAIL_ADDRESS][PERSON_NAME][DOMAIN_NAME]" at bounding box center [330, 116] width 188 height 10
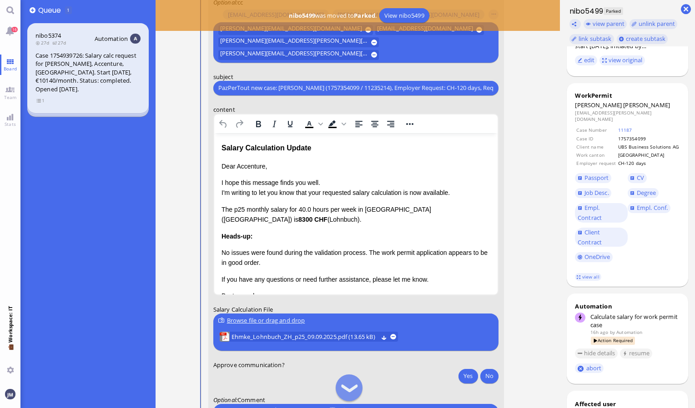
scroll to position [-57, 0]
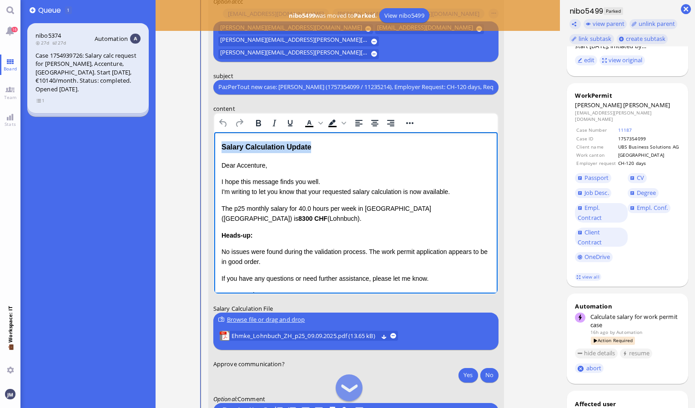
drag, startPoint x: 314, startPoint y: 147, endPoint x: 211, endPoint y: 131, distance: 104.8
click at [214, 132] on html "Salary Calculation Update Dear Accenture, I hope this message finds you well. I…" at bounding box center [356, 240] width 284 height 216
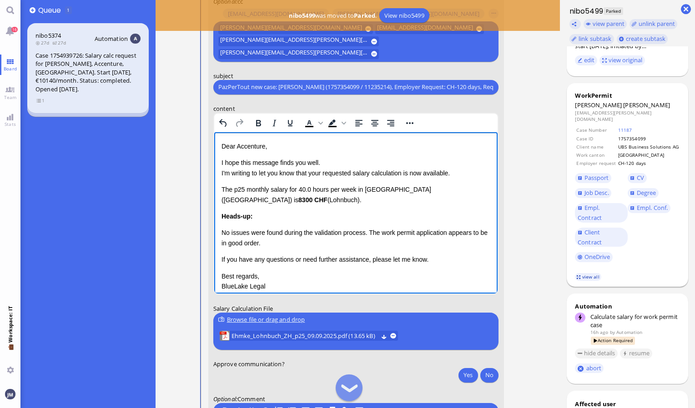
click at [591, 274] on link "view all" at bounding box center [588, 277] width 26 height 8
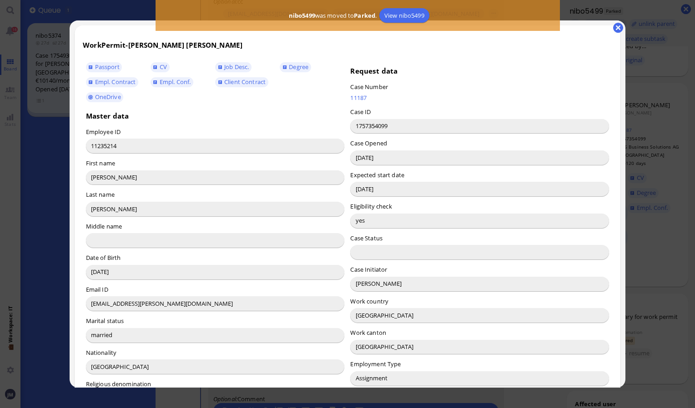
click at [367, 284] on input "[PERSON_NAME]" at bounding box center [479, 284] width 259 height 15
click at [617, 27] on button "button" at bounding box center [618, 28] width 10 height 10
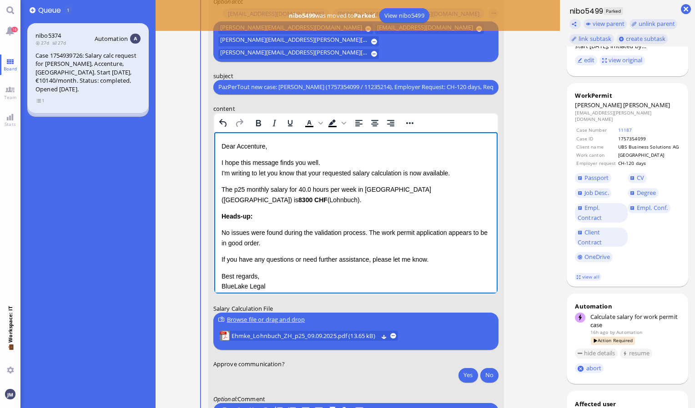
click at [252, 148] on p "Dear Accenture," at bounding box center [355, 146] width 269 height 10
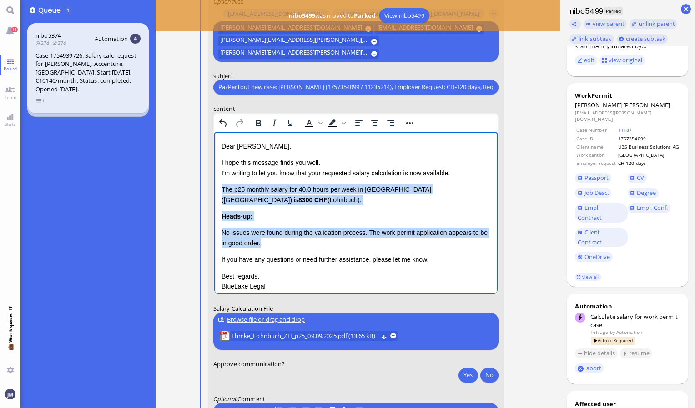
drag, startPoint x: 222, startPoint y: 189, endPoint x: 276, endPoint y: 245, distance: 77.2
click at [276, 245] on div "Dear [PERSON_NAME], I hope this message finds you well. I'm writing to let you …" at bounding box center [355, 221] width 269 height 161
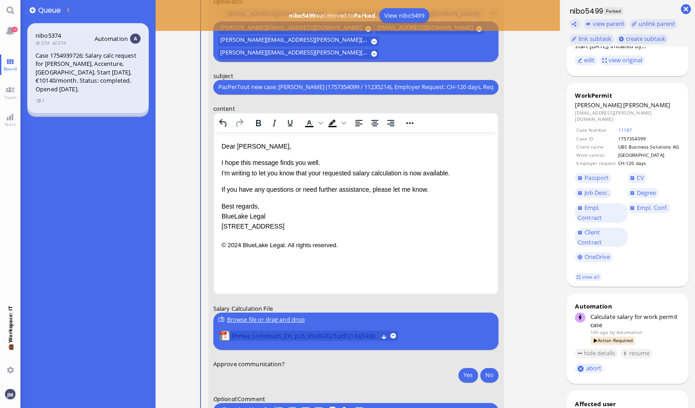
click at [307, 336] on span "Ehmke_Lohnbuch_ZH_p25_09.09.2025.pdf (13.65 kB)" at bounding box center [305, 336] width 146 height 10
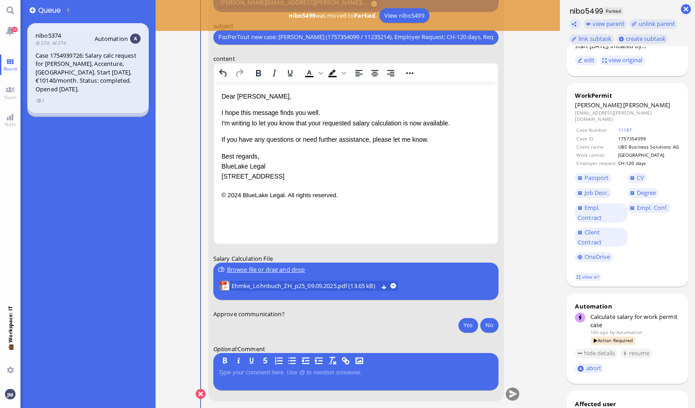
scroll to position [0, 0]
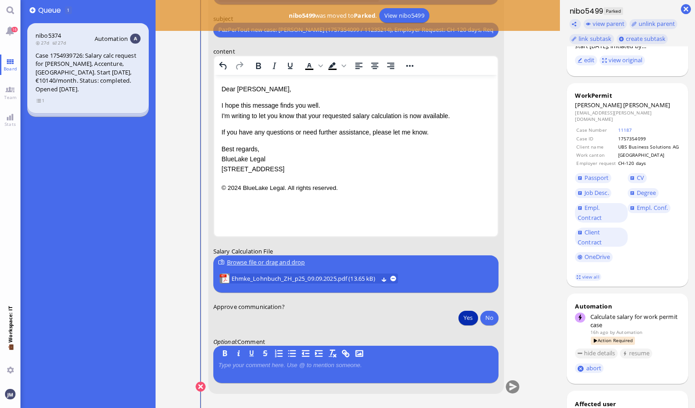
click at [468, 314] on button "Yes" at bounding box center [467, 318] width 19 height 15
click at [245, 262] on div "Browse file or drag and drop" at bounding box center [355, 263] width 275 height 10
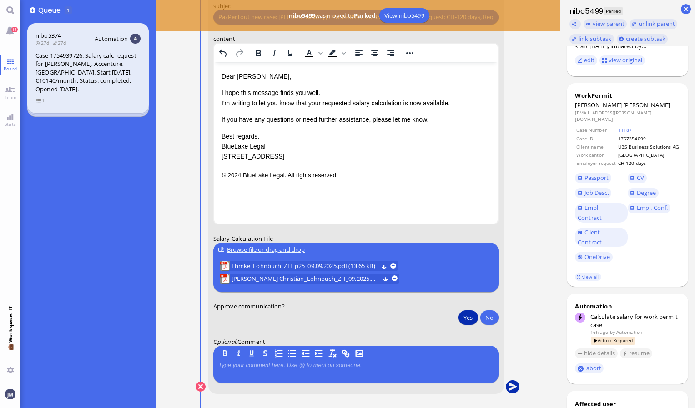
click at [510, 388] on button "submit" at bounding box center [513, 388] width 14 height 14
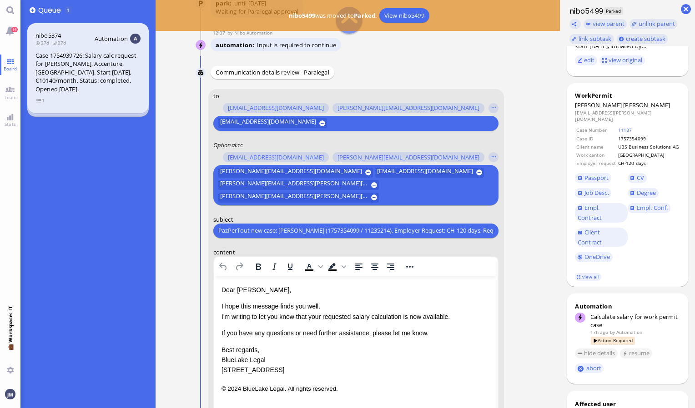
scroll to position [-214, 0]
click at [12, 36] on link "16" at bounding box center [10, 30] width 20 height 20
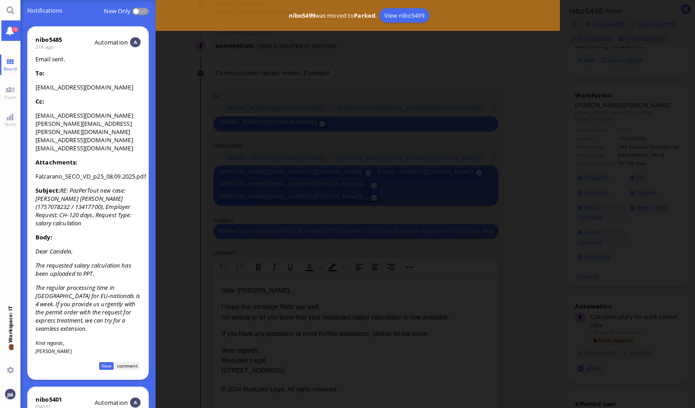
click at [268, 207] on div at bounding box center [357, 204] width 675 height 408
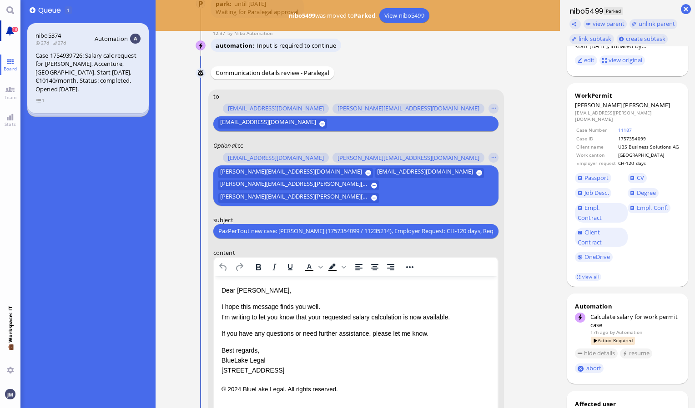
click at [14, 32] on span "16" at bounding box center [15, 29] width 6 height 5
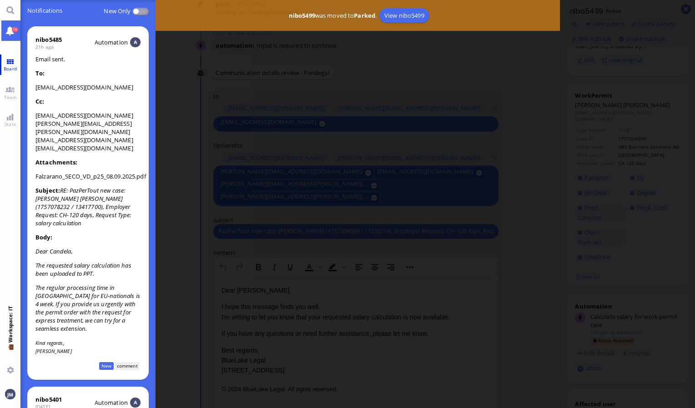
click at [8, 75] on link "Board" at bounding box center [10, 65] width 20 height 20
